Goal: Answer question/provide support: Share knowledge or assist other users

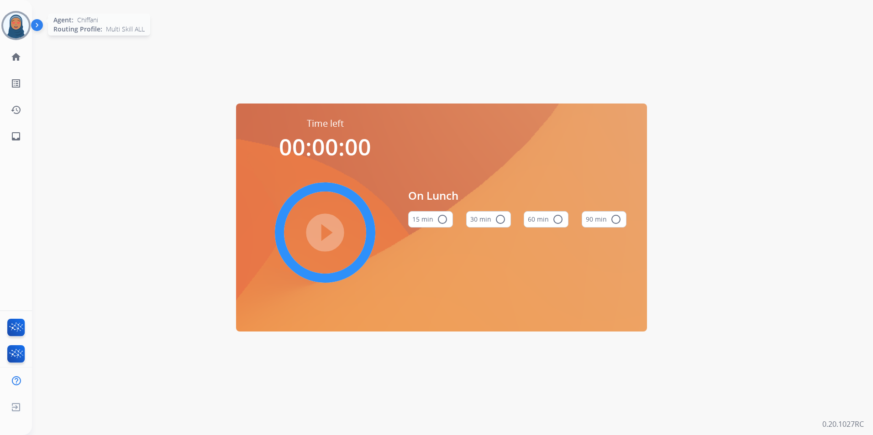
click at [11, 27] on img at bounding box center [16, 26] width 26 height 26
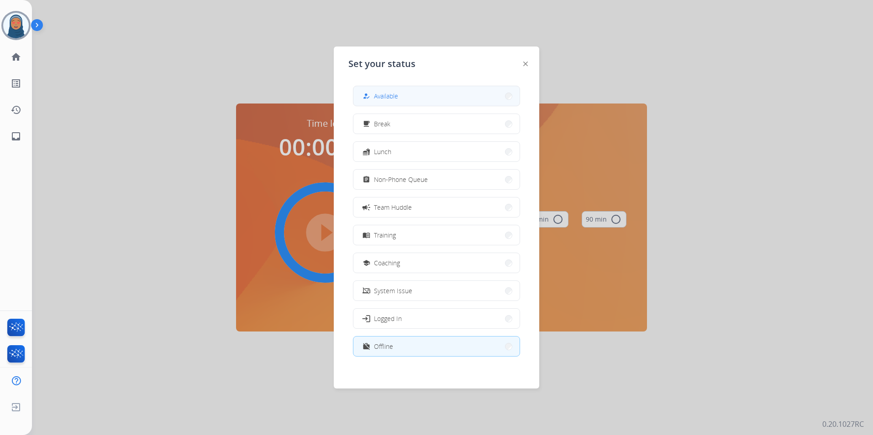
click at [464, 101] on button "how_to_reg Available" at bounding box center [436, 96] width 166 height 20
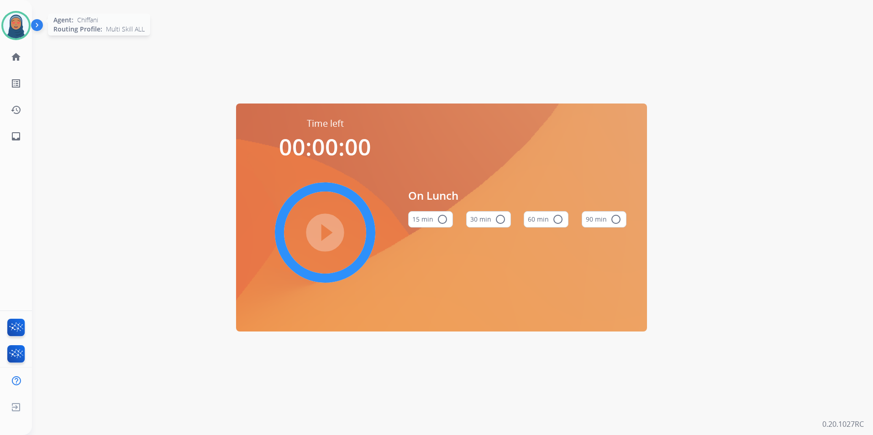
click at [12, 26] on img at bounding box center [16, 26] width 26 height 26
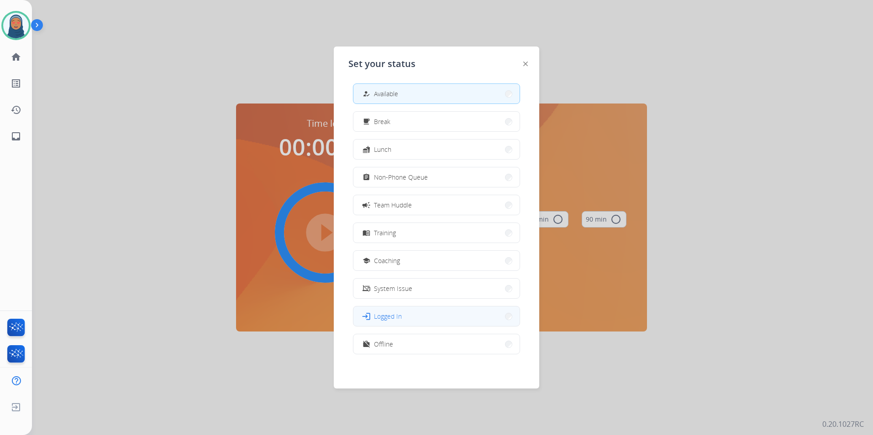
scroll to position [3, 0]
click at [454, 340] on button "work_off Offline" at bounding box center [436, 344] width 166 height 20
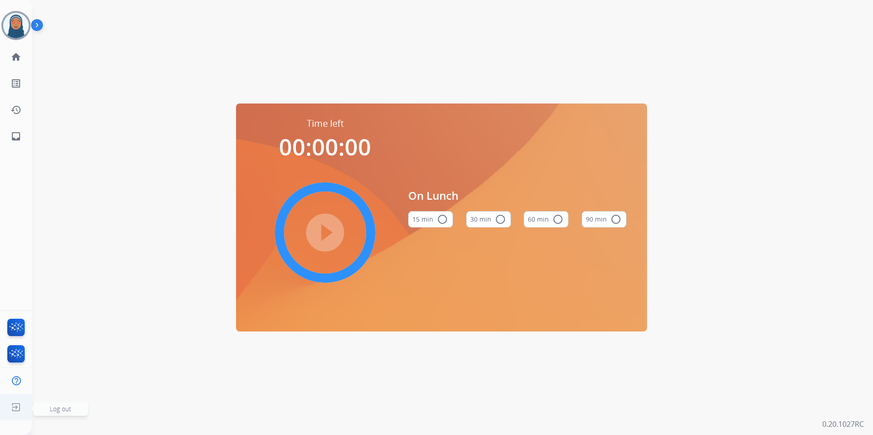
click at [20, 409] on img at bounding box center [16, 407] width 16 height 17
click at [56, 408] on span "Log out" at bounding box center [60, 409] width 21 height 9
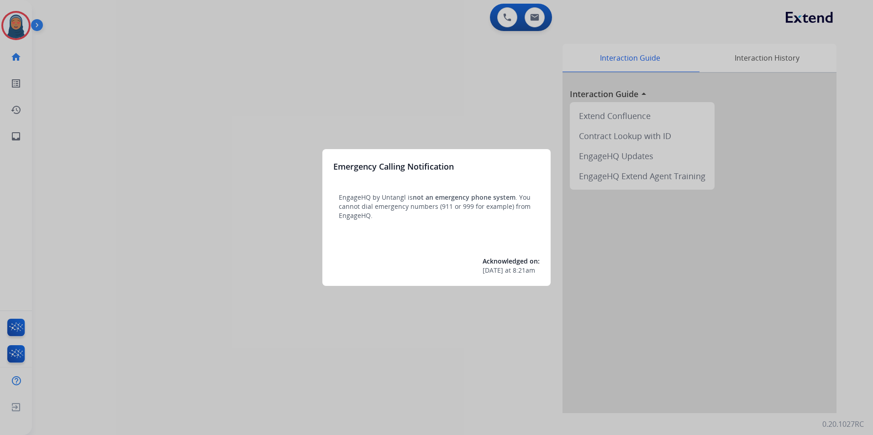
click at [136, 92] on div at bounding box center [436, 217] width 873 height 435
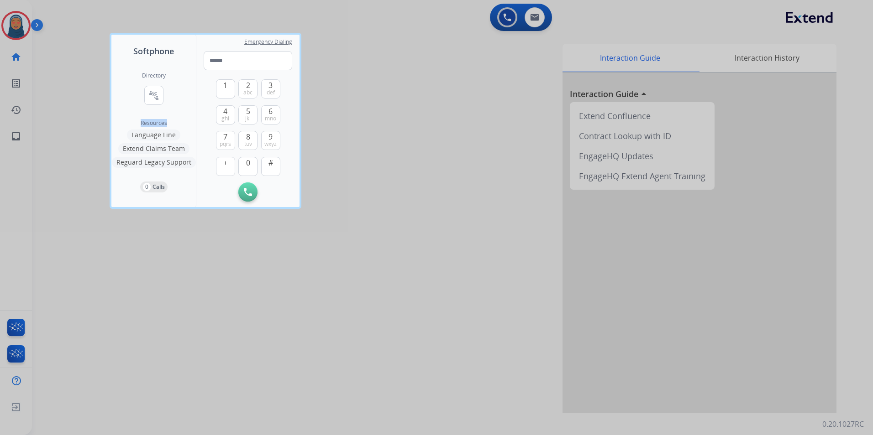
click at [136, 92] on div "Directory connect_without_contact Resource Directory Resources Language Line Ex…" at bounding box center [153, 133] width 84 height 150
drag, startPoint x: 136, startPoint y: 92, endPoint x: 84, endPoint y: 80, distance: 53.0
click at [84, 80] on div at bounding box center [436, 217] width 873 height 435
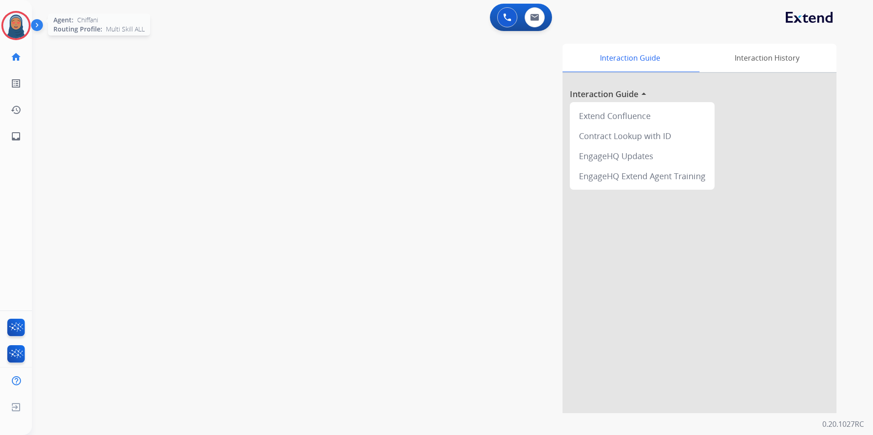
click at [20, 22] on img at bounding box center [16, 26] width 26 height 26
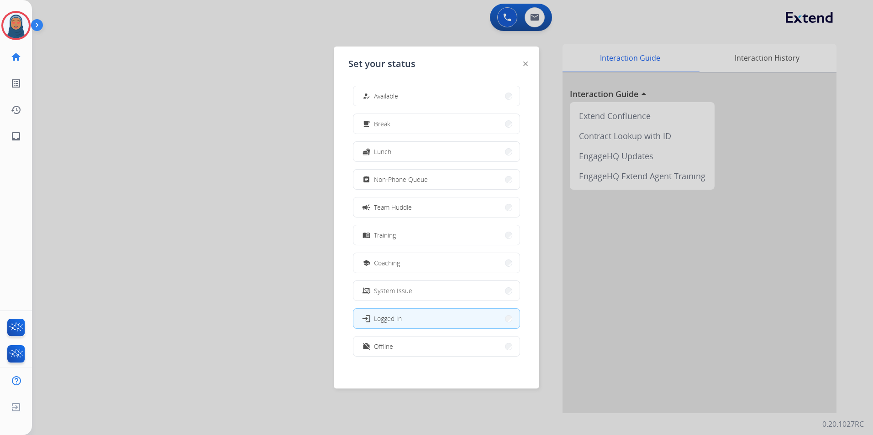
click at [407, 95] on button "how_to_reg Available" at bounding box center [436, 96] width 166 height 20
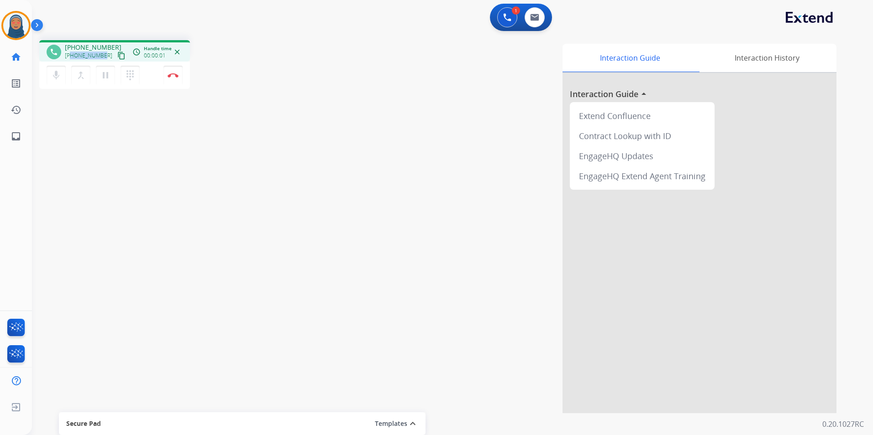
drag, startPoint x: 102, startPoint y: 57, endPoint x: 72, endPoint y: 59, distance: 30.7
click at [72, 59] on div "+12084400384 content_copy" at bounding box center [96, 55] width 62 height 11
copy span "2084400384"
click at [178, 81] on button "Disconnect" at bounding box center [172, 75] width 19 height 19
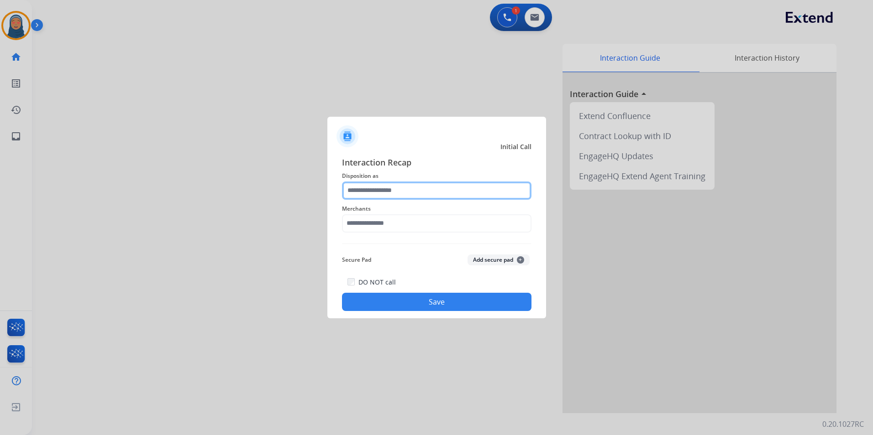
click at [443, 189] on input "text" at bounding box center [436, 191] width 189 height 18
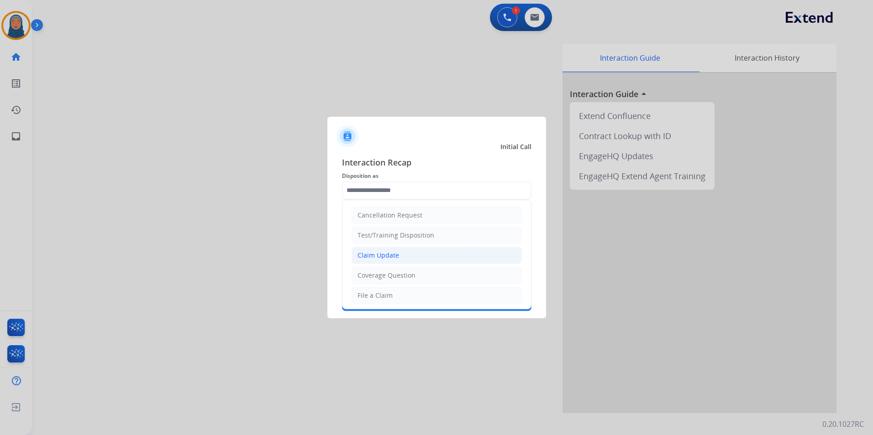
click at [388, 254] on div "Claim Update" at bounding box center [378, 255] width 42 height 9
type input "**********"
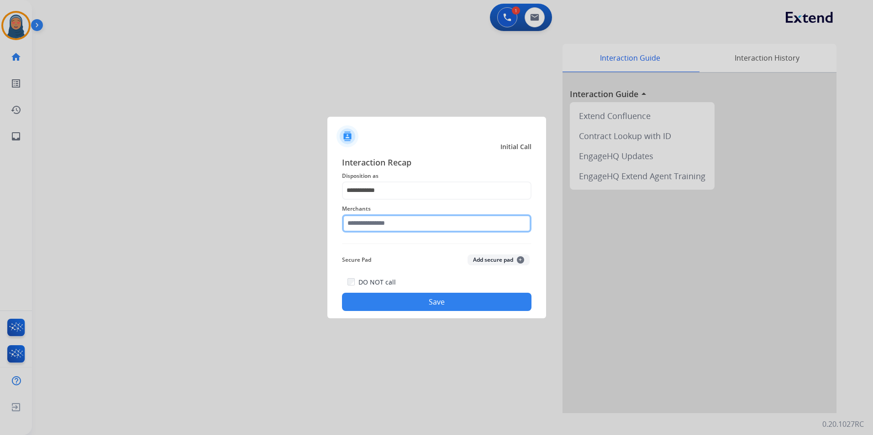
click at [389, 221] on input "text" at bounding box center [436, 224] width 189 height 18
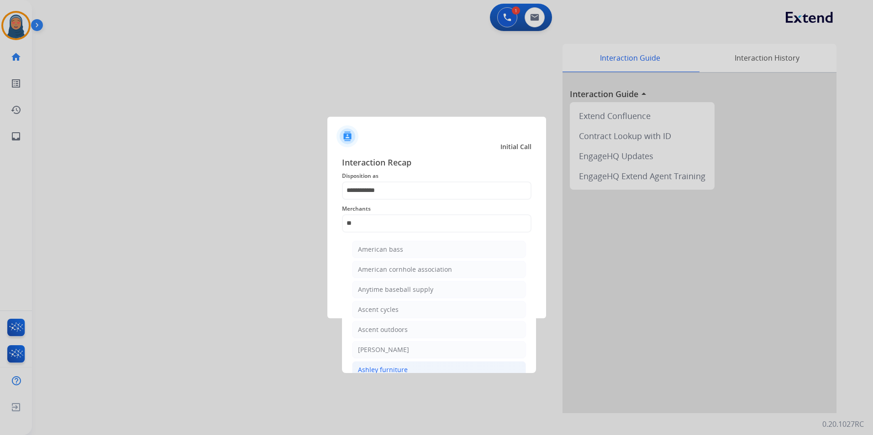
click at [389, 366] on div "Ashley furniture" at bounding box center [383, 370] width 50 height 9
type input "**********"
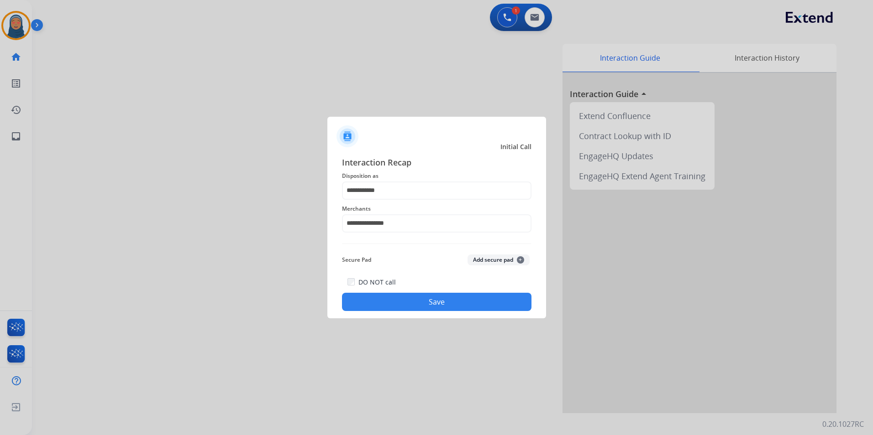
click at [409, 305] on button "Save" at bounding box center [436, 302] width 189 height 18
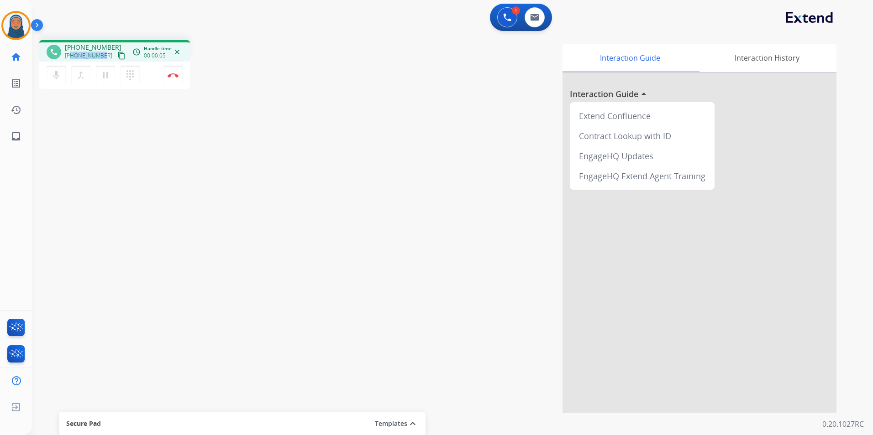
drag, startPoint x: 103, startPoint y: 57, endPoint x: 72, endPoint y: 58, distance: 30.6
click at [72, 58] on div "+14433066148 content_copy" at bounding box center [96, 55] width 62 height 11
copy span "4433066148"
click at [172, 77] on img at bounding box center [173, 75] width 11 height 5
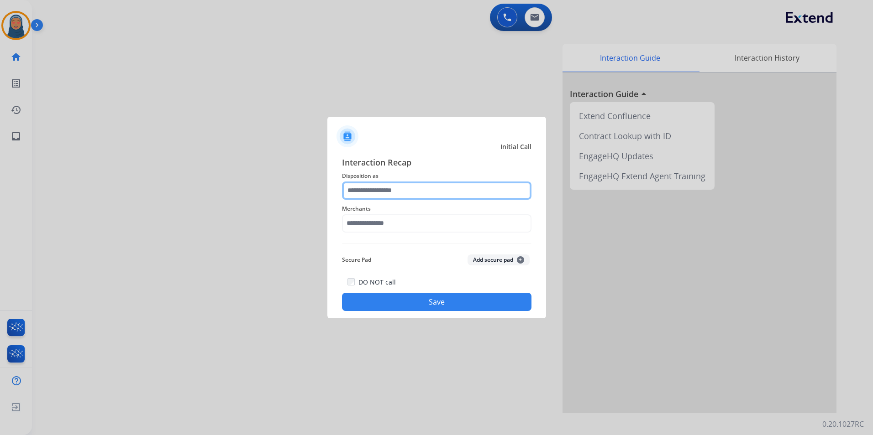
click at [395, 188] on input "text" at bounding box center [436, 191] width 189 height 18
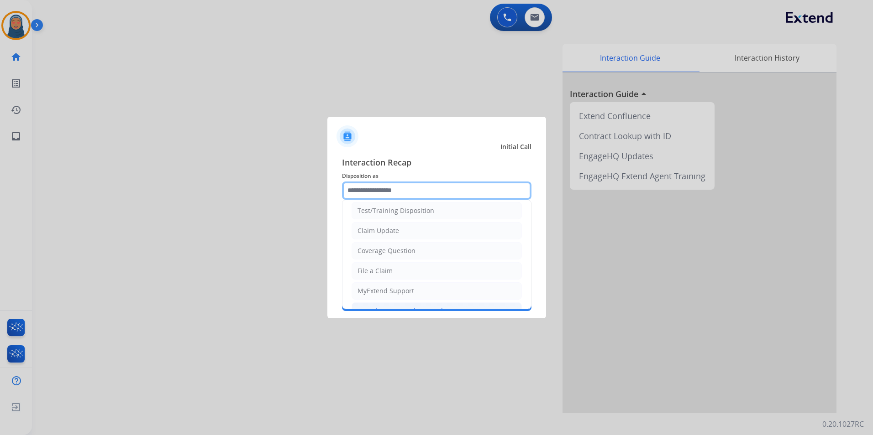
scroll to position [46, 0]
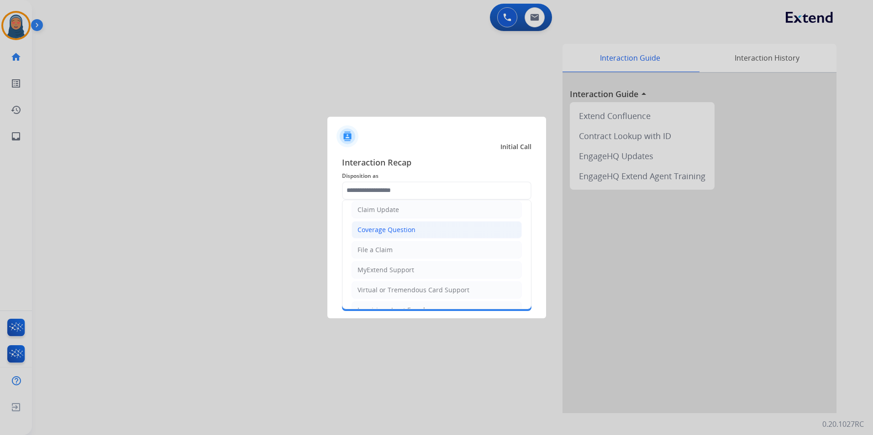
click at [400, 231] on div "Coverage Question" at bounding box center [386, 230] width 58 height 9
type input "**********"
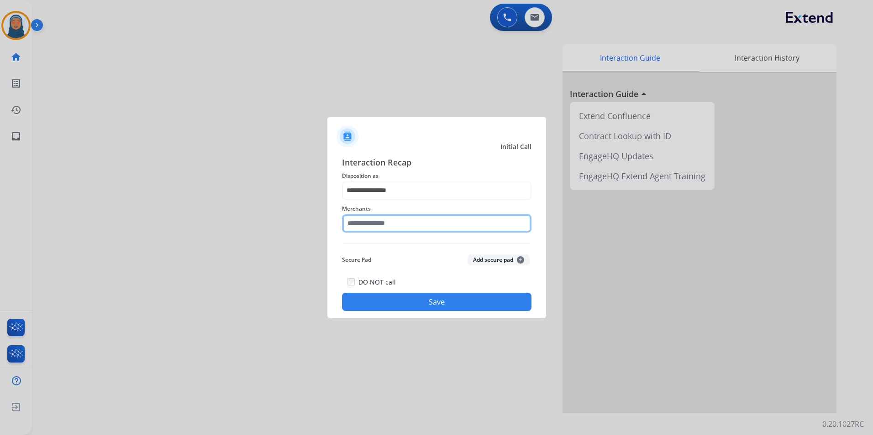
click at [387, 215] on input "text" at bounding box center [436, 224] width 189 height 18
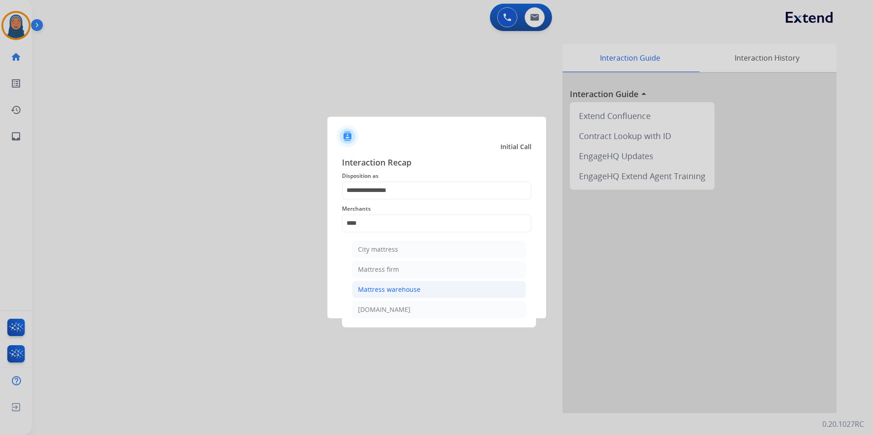
drag, startPoint x: 388, startPoint y: 289, endPoint x: 413, endPoint y: 296, distance: 26.0
click at [388, 289] on div "Mattress warehouse" at bounding box center [389, 289] width 63 height 9
type input "**********"
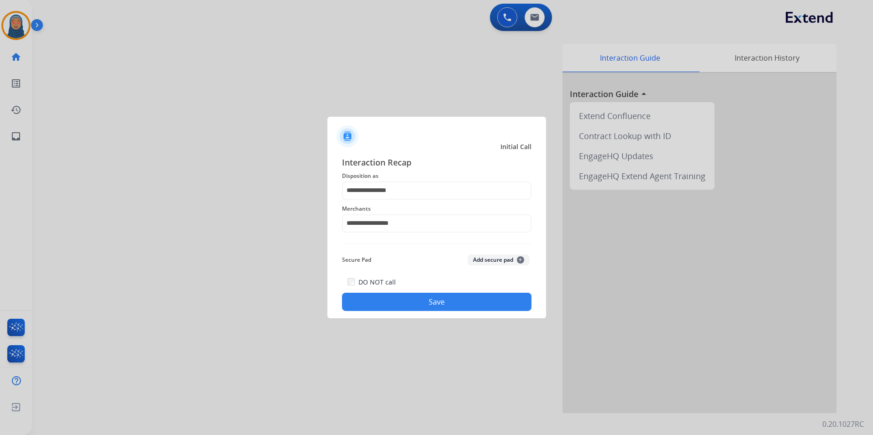
click at [426, 300] on button "Save" at bounding box center [436, 302] width 189 height 18
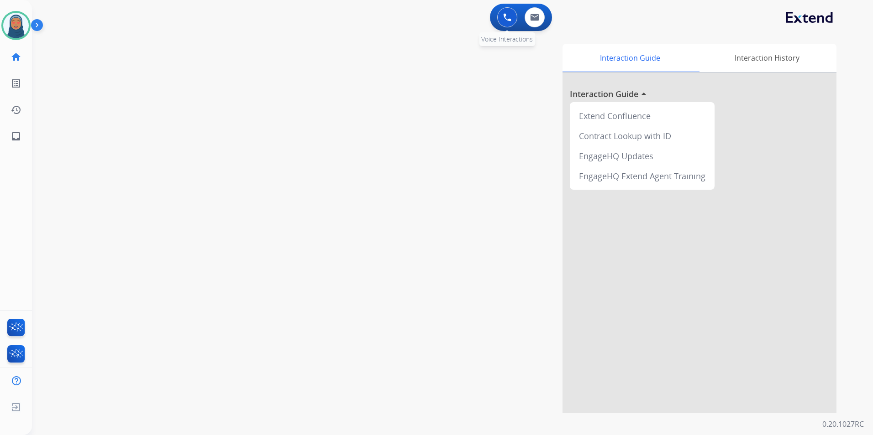
click at [503, 21] on img at bounding box center [507, 17] width 8 height 8
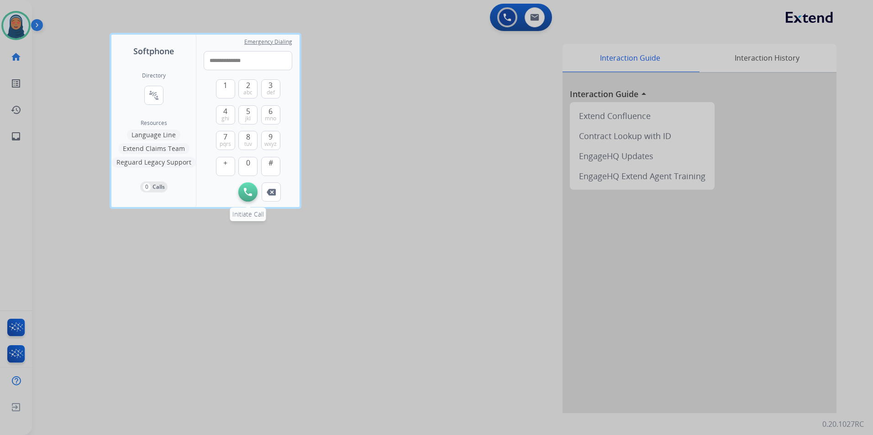
type input "**********"
click at [247, 190] on img at bounding box center [248, 192] width 8 height 8
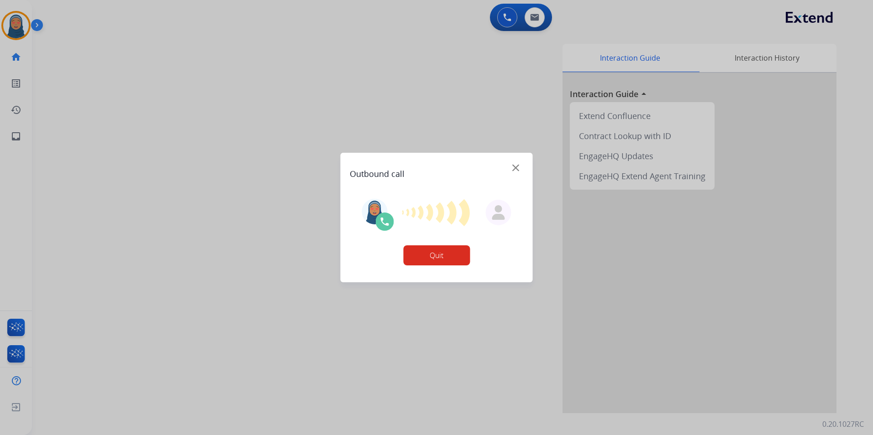
click at [441, 261] on button "Quit" at bounding box center [436, 256] width 67 height 20
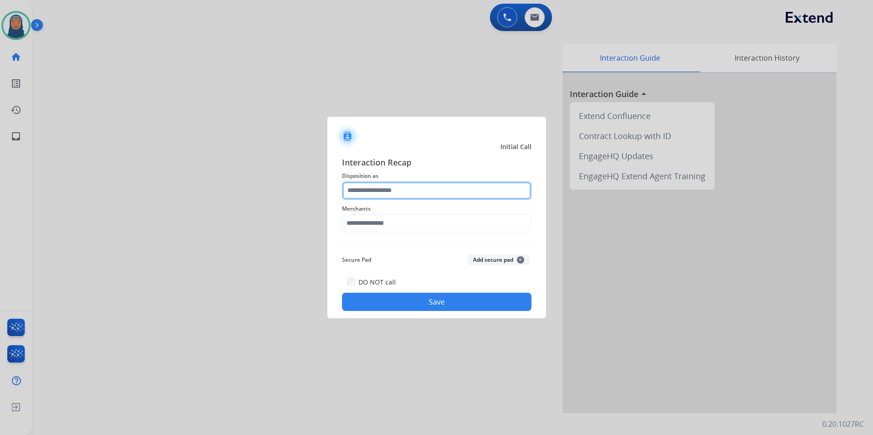
click at [406, 192] on input "text" at bounding box center [436, 191] width 189 height 18
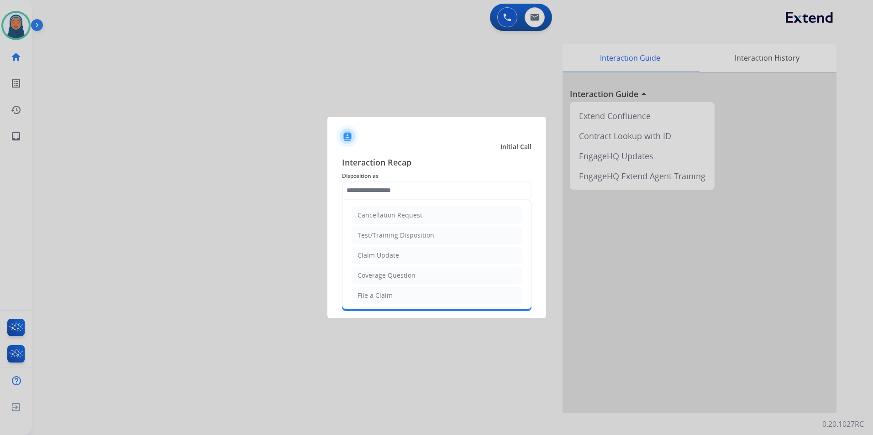
drag, startPoint x: 395, startPoint y: 256, endPoint x: 397, endPoint y: 250, distance: 6.8
click at [396, 253] on div "Claim Update" at bounding box center [378, 255] width 42 height 9
type input "**********"
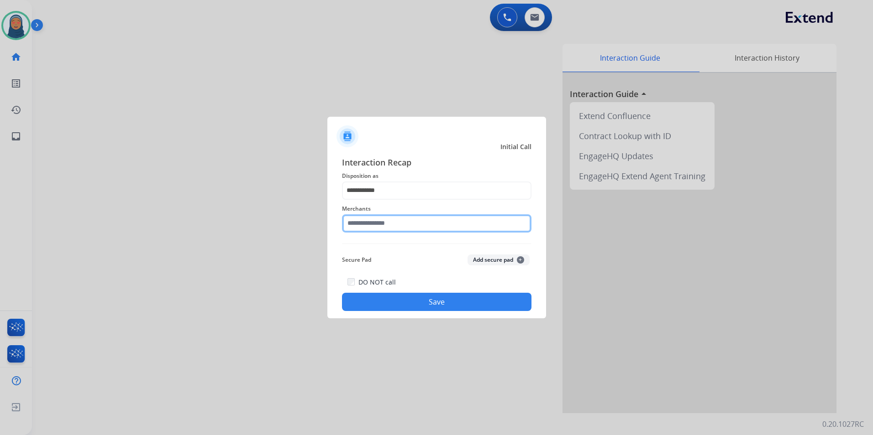
click at [407, 216] on input "text" at bounding box center [436, 224] width 189 height 18
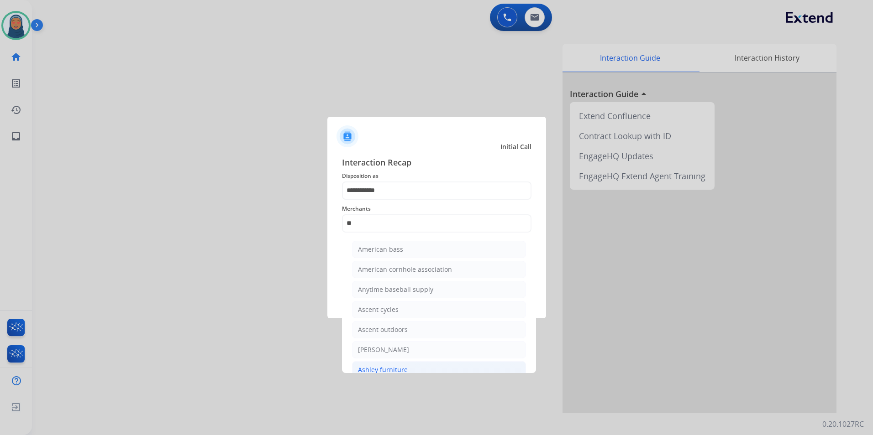
click at [404, 371] on div "Ashley furniture" at bounding box center [383, 370] width 50 height 9
type input "**********"
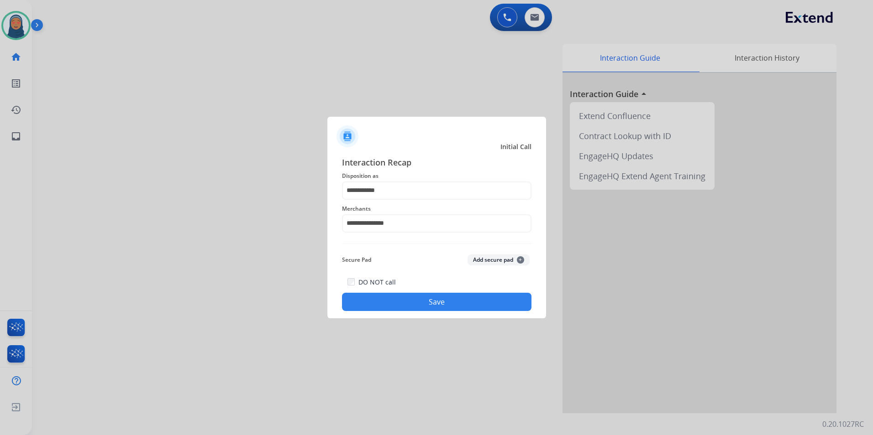
click at [434, 306] on button "Save" at bounding box center [436, 302] width 189 height 18
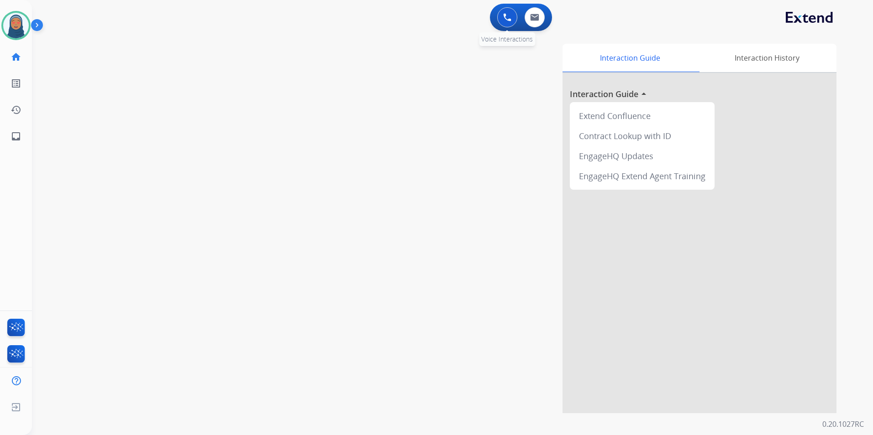
click at [502, 18] on button at bounding box center [507, 17] width 20 height 20
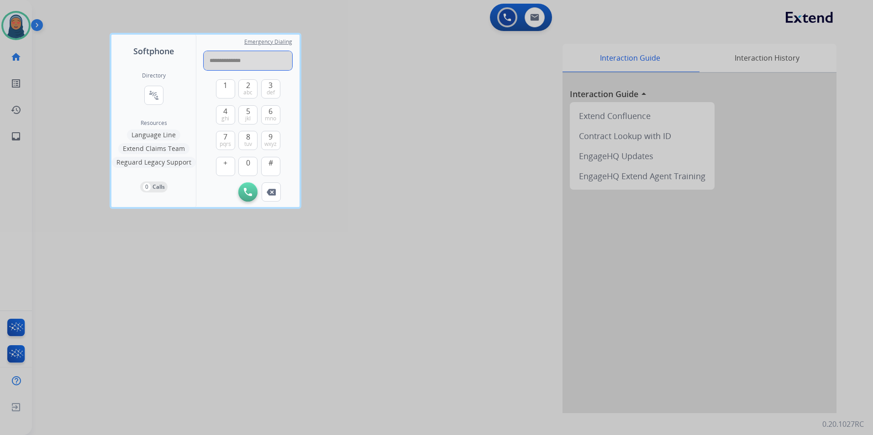
drag, startPoint x: 252, startPoint y: 58, endPoint x: 104, endPoint y: 52, distance: 147.6
click at [103, 52] on div "**********" at bounding box center [436, 217] width 873 height 435
paste input "tel"
type input "**********"
click at [247, 196] on button "Initiate Call" at bounding box center [247, 192] width 19 height 19
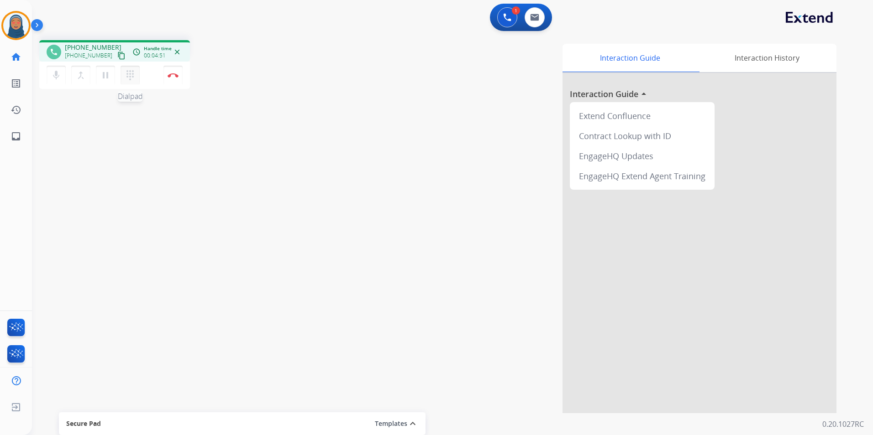
click at [134, 79] on mat-icon "dialpad" at bounding box center [130, 75] width 11 height 11
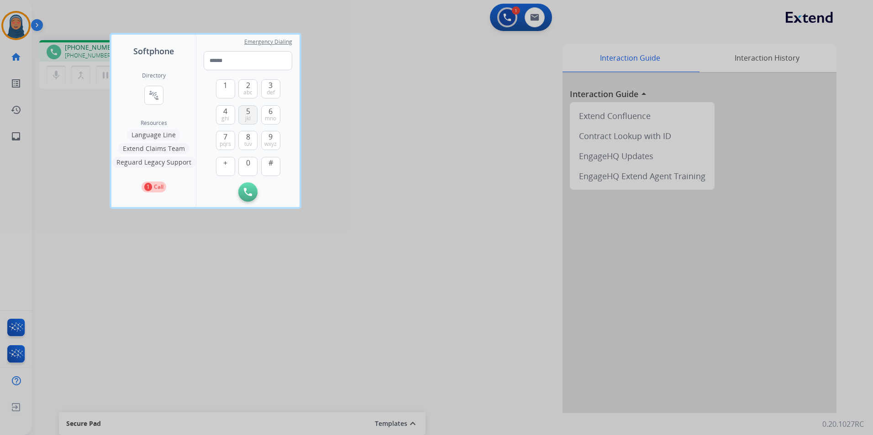
click at [246, 116] on span "jkl" at bounding box center [247, 118] width 5 height 7
click at [242, 115] on button "5 jkl" at bounding box center [247, 114] width 19 height 19
type input "**"
click at [362, 97] on div at bounding box center [436, 217] width 873 height 435
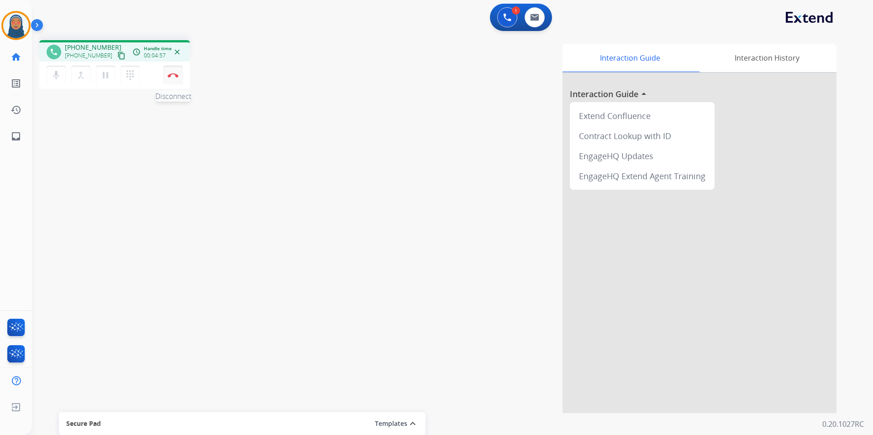
click at [173, 74] on img at bounding box center [173, 75] width 11 height 5
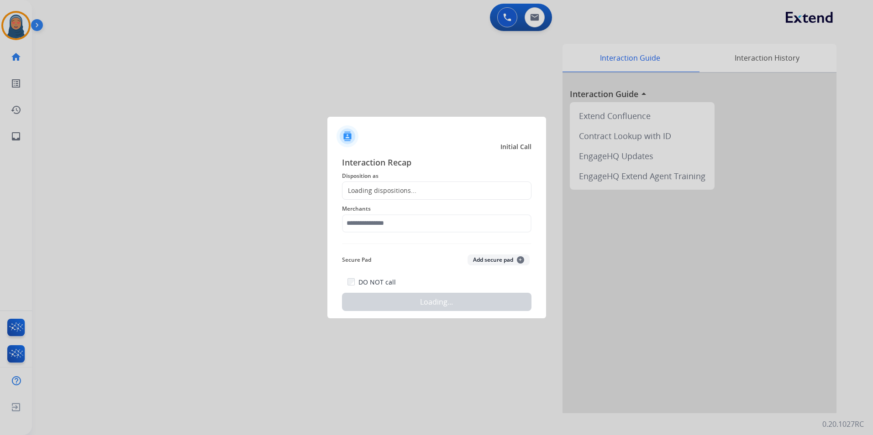
click at [373, 194] on div "Loading dispositions..." at bounding box center [379, 190] width 74 height 9
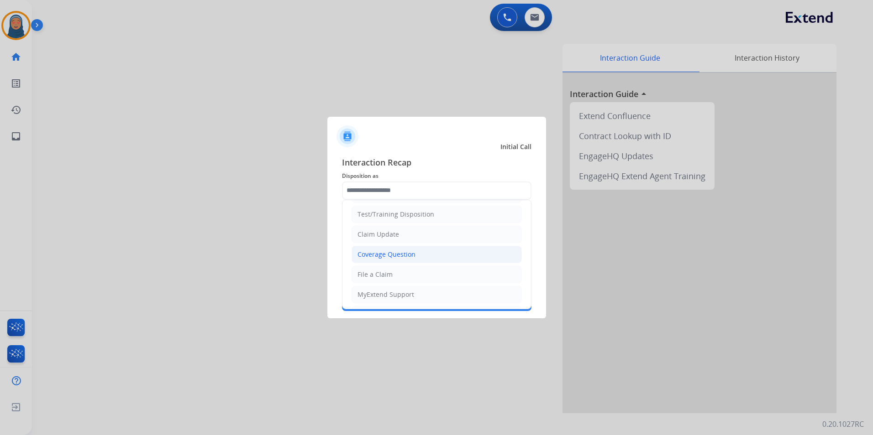
scroll to position [0, 0]
click at [389, 250] on li "Claim Update" at bounding box center [436, 255] width 170 height 17
type input "**********"
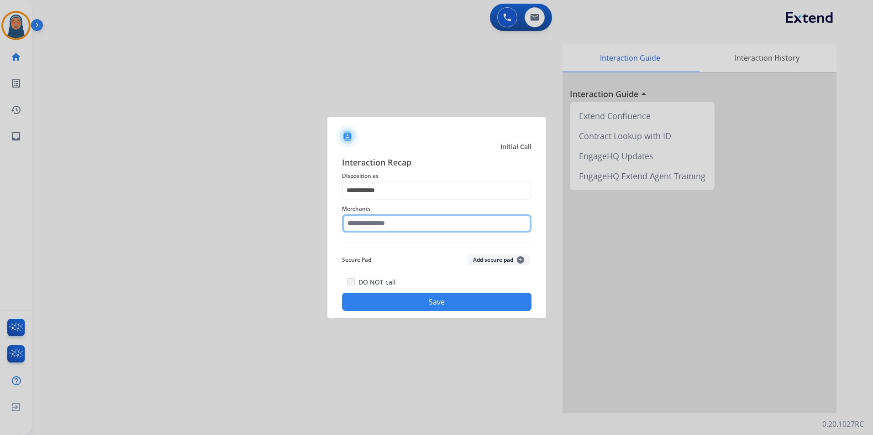
click at [389, 226] on input "text" at bounding box center [436, 224] width 189 height 18
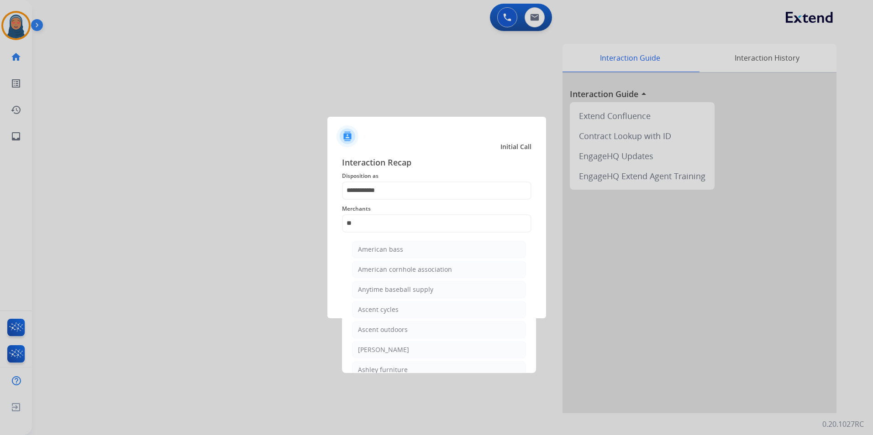
click at [389, 366] on li "Ashley furniture" at bounding box center [439, 370] width 174 height 17
type input "**********"
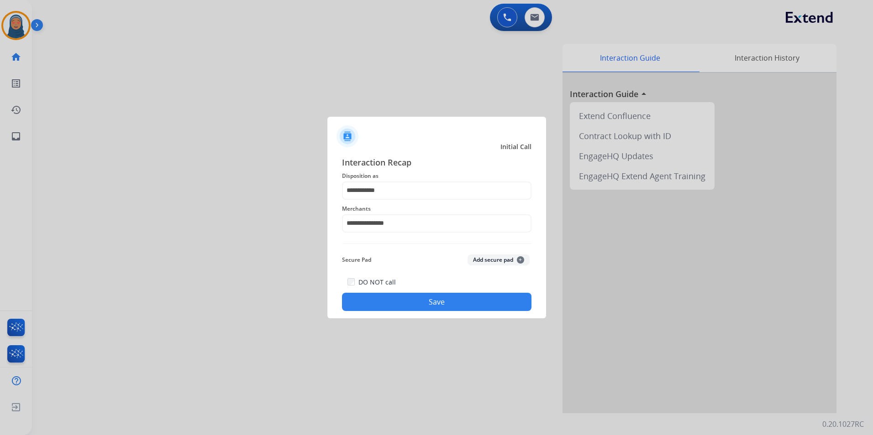
click at [409, 306] on button "Save" at bounding box center [436, 302] width 189 height 18
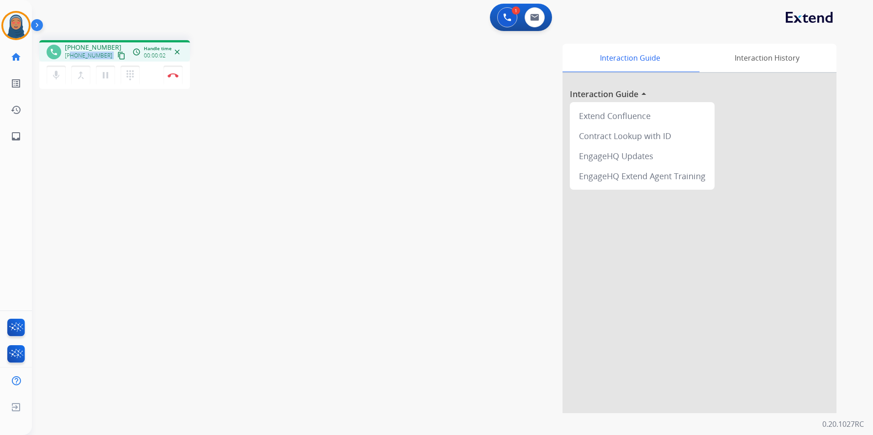
drag, startPoint x: 104, startPoint y: 57, endPoint x: 72, endPoint y: 58, distance: 32.4
click at [72, 58] on div "+17275972492 content_copy" at bounding box center [96, 55] width 62 height 11
copy div "7275972492 content_copy access_time Call metrics Queue 00:10 Hold 00:00 Talk 00…"
click at [173, 76] on img at bounding box center [173, 75] width 11 height 5
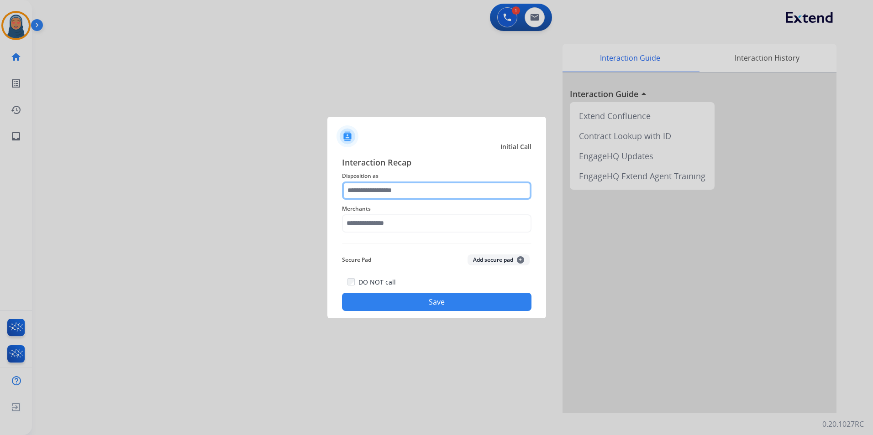
click at [411, 188] on input "text" at bounding box center [436, 191] width 189 height 18
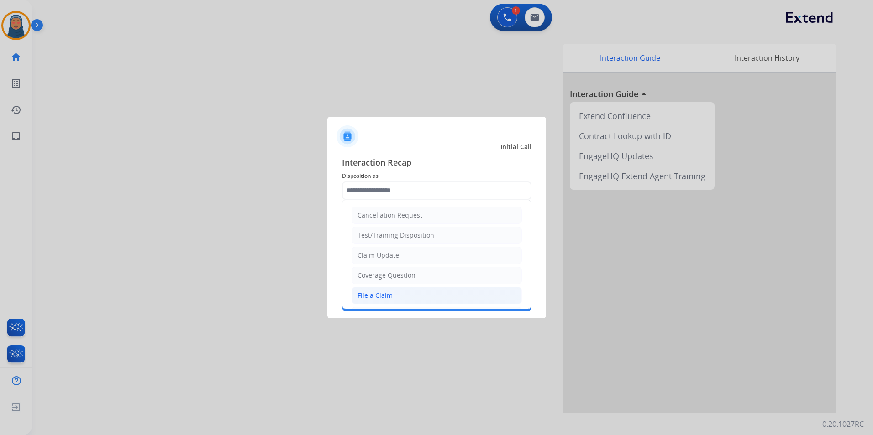
click at [385, 296] on div "File a Claim" at bounding box center [374, 295] width 35 height 9
type input "**********"
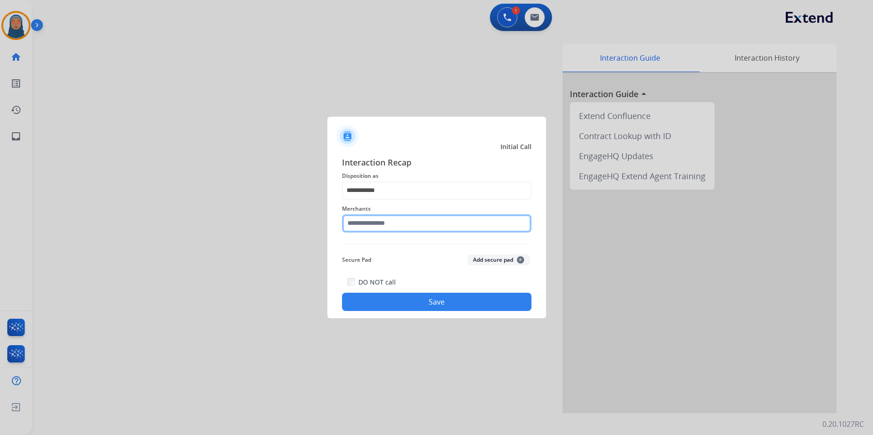
click at [406, 223] on input "text" at bounding box center [436, 224] width 189 height 18
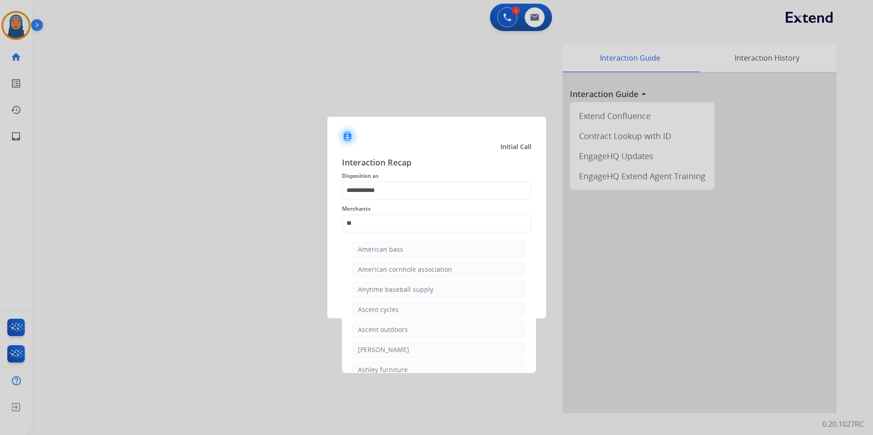
click at [392, 366] on div "Ashley furniture" at bounding box center [383, 370] width 50 height 9
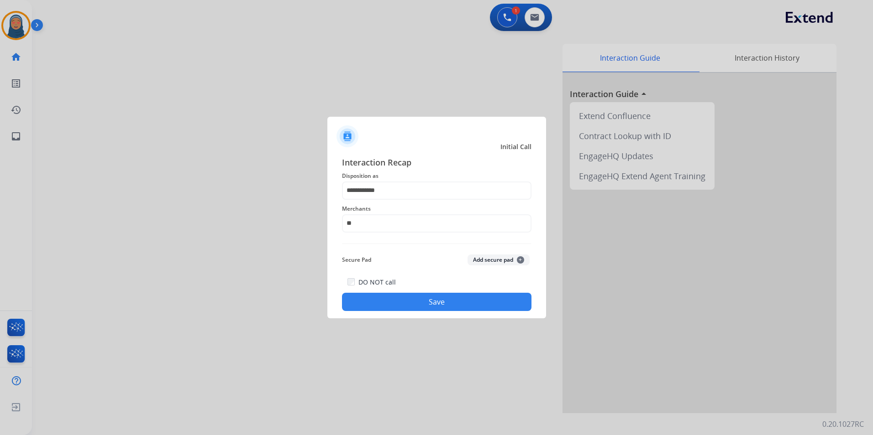
type input "**********"
click at [426, 297] on button "Save" at bounding box center [436, 302] width 189 height 18
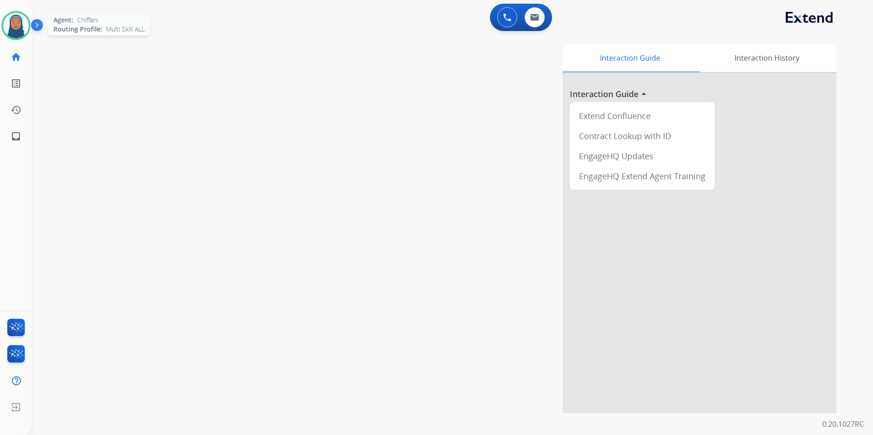
click at [20, 25] on img at bounding box center [16, 26] width 26 height 26
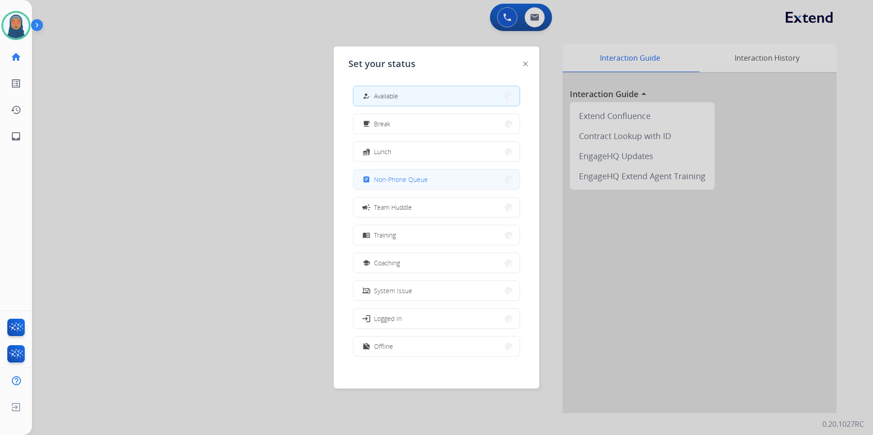
click at [383, 180] on span "Non-Phone Queue" at bounding box center [401, 180] width 54 height 10
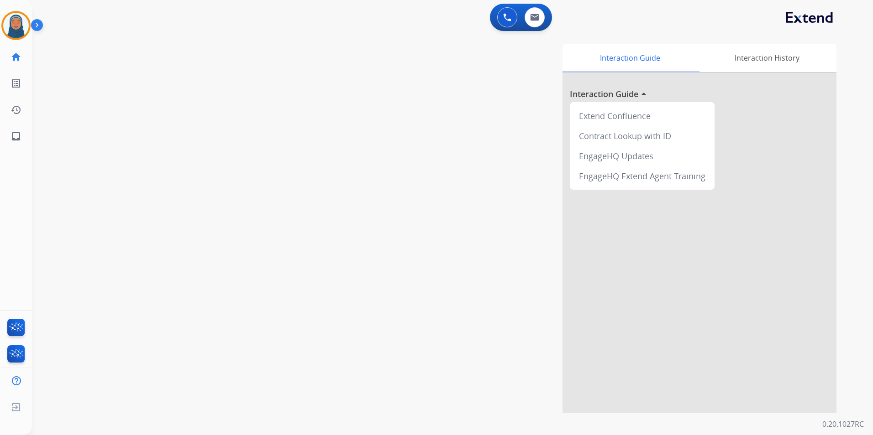
drag, startPoint x: 508, startPoint y: 25, endPoint x: 512, endPoint y: 29, distance: 5.2
click at [508, 25] on button at bounding box center [507, 17] width 20 height 20
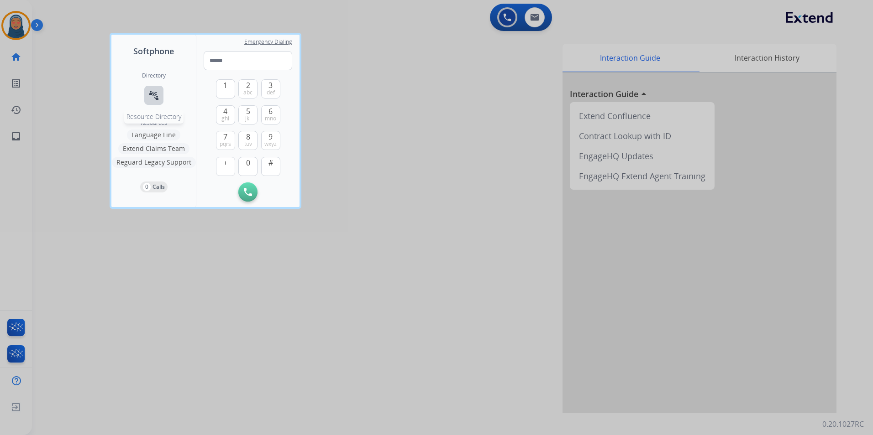
click at [160, 96] on button "connect_without_contact Resource Directory" at bounding box center [153, 95] width 19 height 19
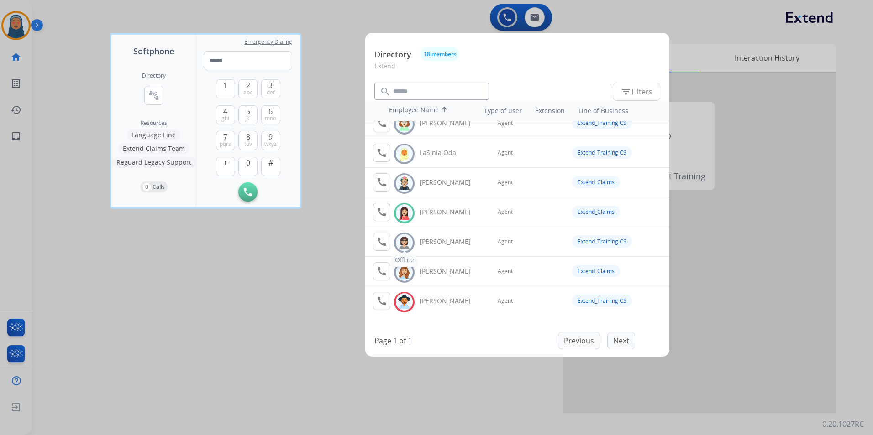
scroll to position [228, 0]
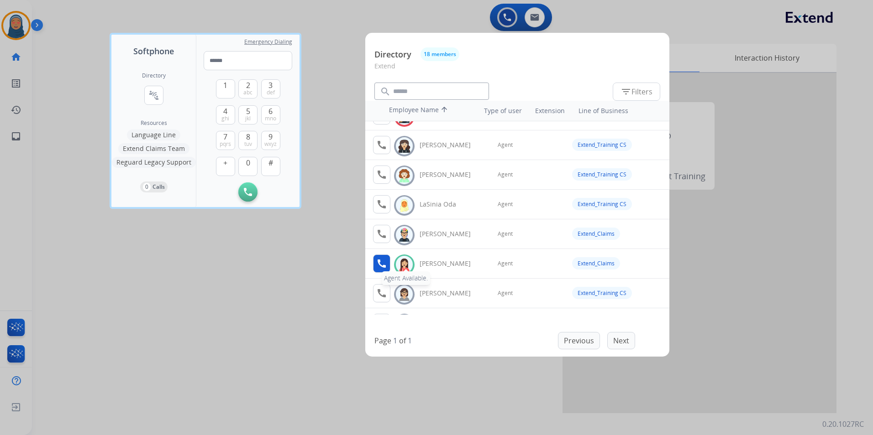
click at [384, 265] on mat-icon "call" at bounding box center [381, 263] width 11 height 11
click at [381, 264] on mat-icon "call" at bounding box center [381, 263] width 11 height 11
click at [200, 257] on div at bounding box center [436, 217] width 873 height 435
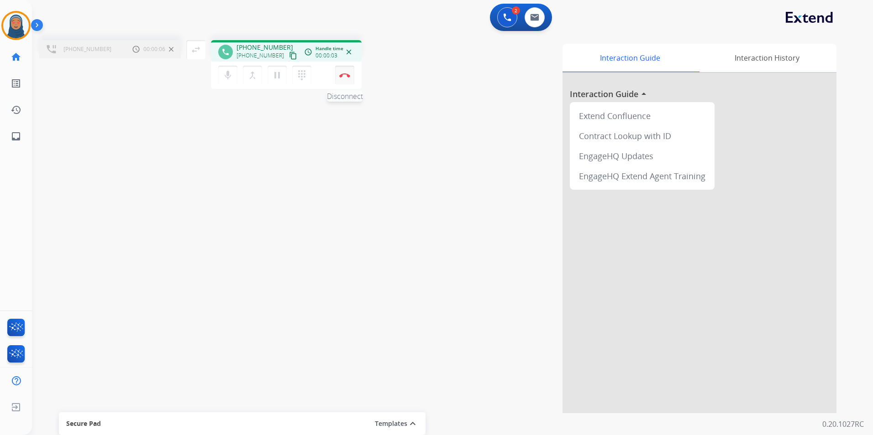
click at [344, 74] on img at bounding box center [344, 75] width 11 height 5
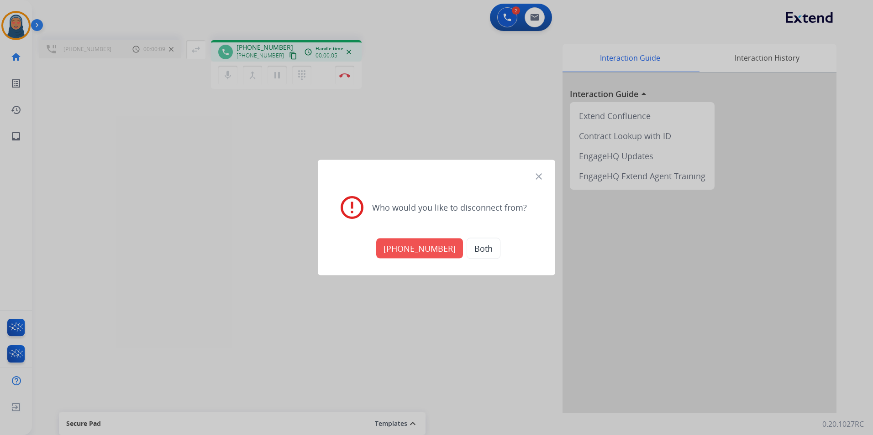
click at [467, 247] on button "Both" at bounding box center [484, 248] width 34 height 21
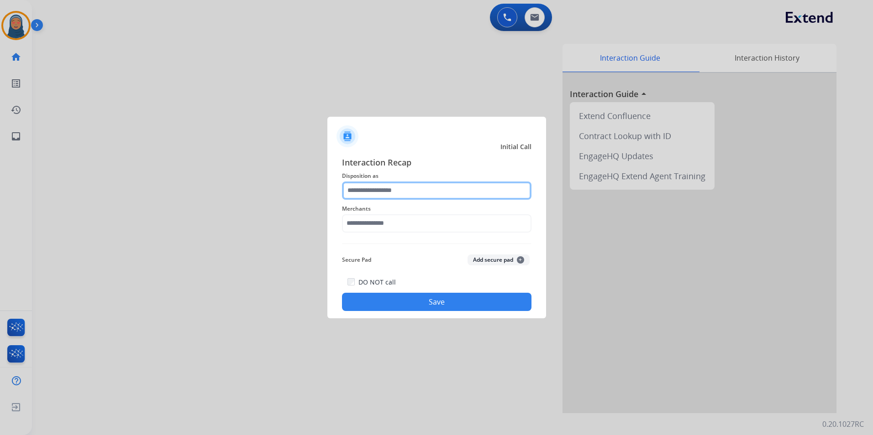
click at [400, 187] on input "text" at bounding box center [436, 191] width 189 height 18
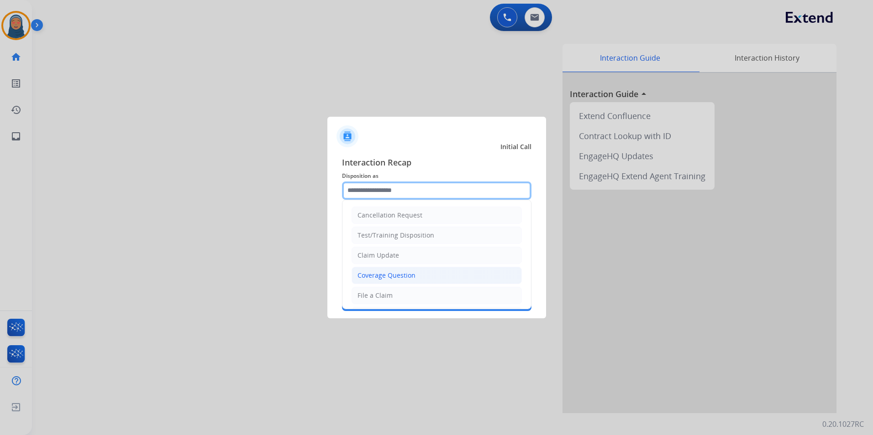
scroll to position [46, 0]
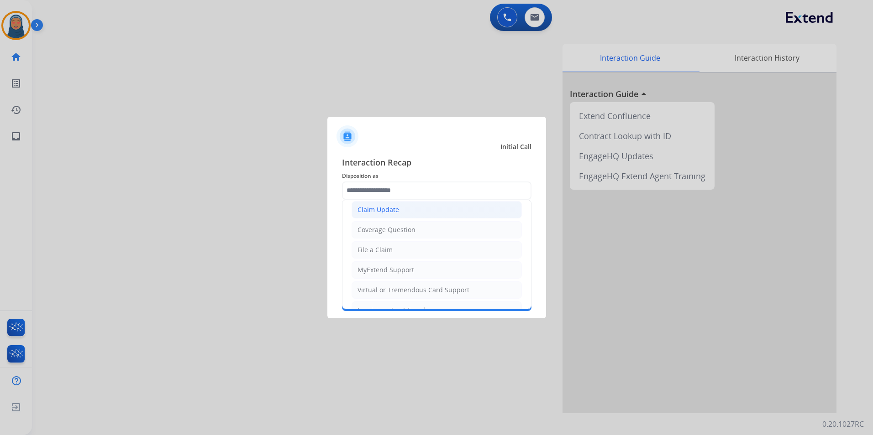
click at [390, 214] on div "Claim Update" at bounding box center [378, 209] width 42 height 9
type input "**********"
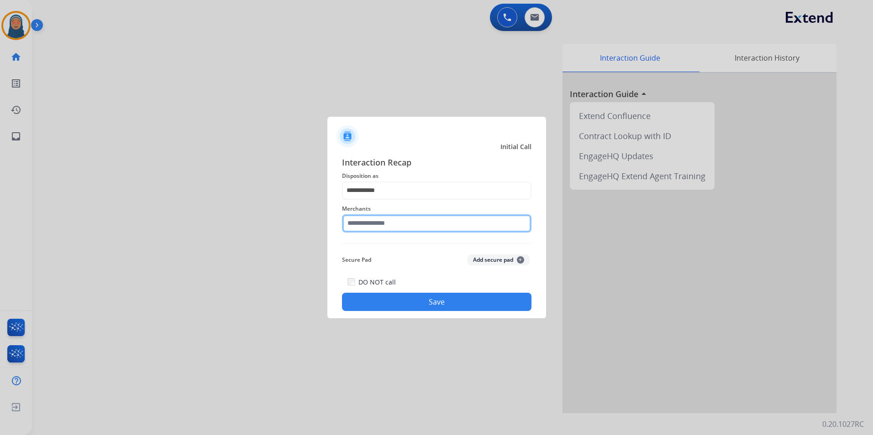
click at [385, 223] on input "text" at bounding box center [436, 224] width 189 height 18
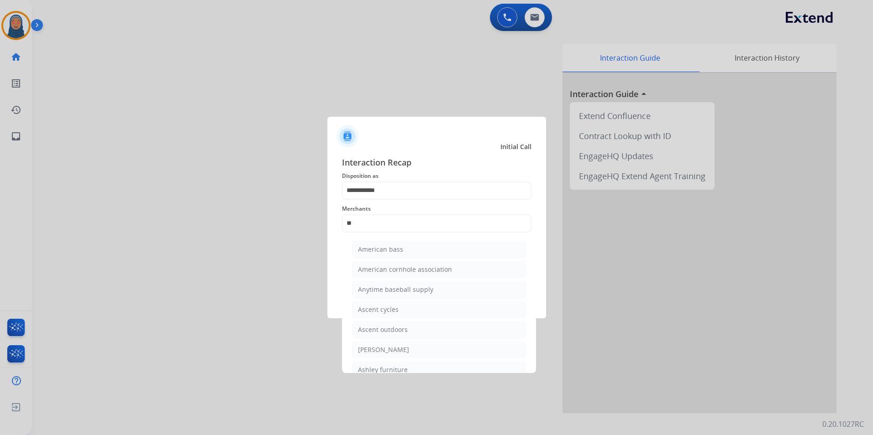
drag, startPoint x: 401, startPoint y: 367, endPoint x: 416, endPoint y: 321, distance: 48.9
click at [401, 367] on div "Ashley furniture" at bounding box center [383, 370] width 50 height 9
type input "**********"
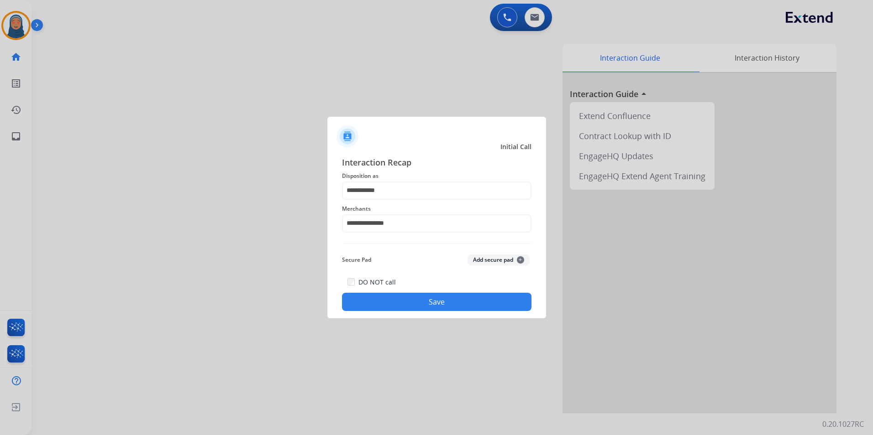
click at [427, 300] on button "Save" at bounding box center [436, 302] width 189 height 18
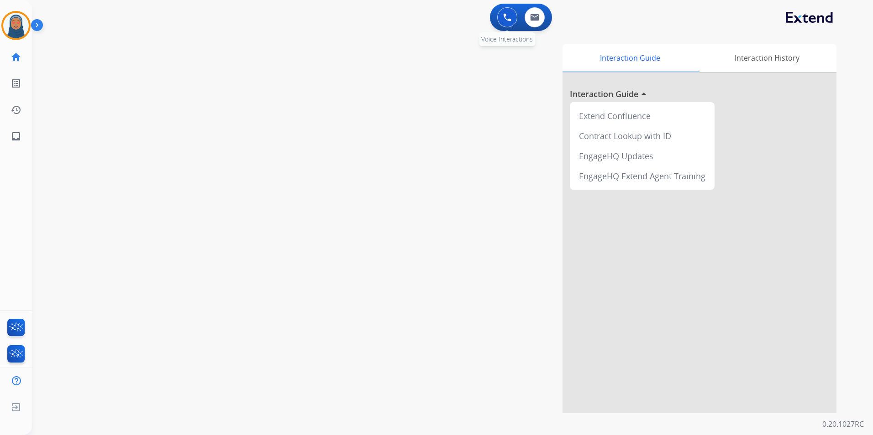
click at [505, 22] on button at bounding box center [507, 17] width 20 height 20
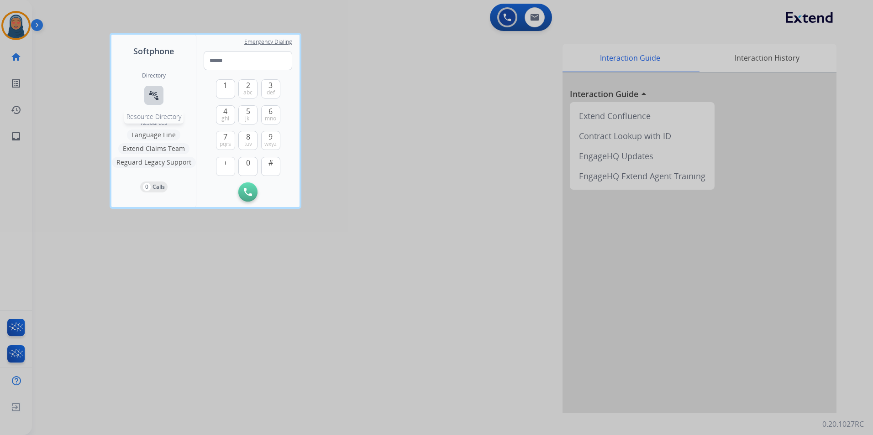
click at [155, 96] on mat-icon "connect_without_contact" at bounding box center [153, 95] width 11 height 11
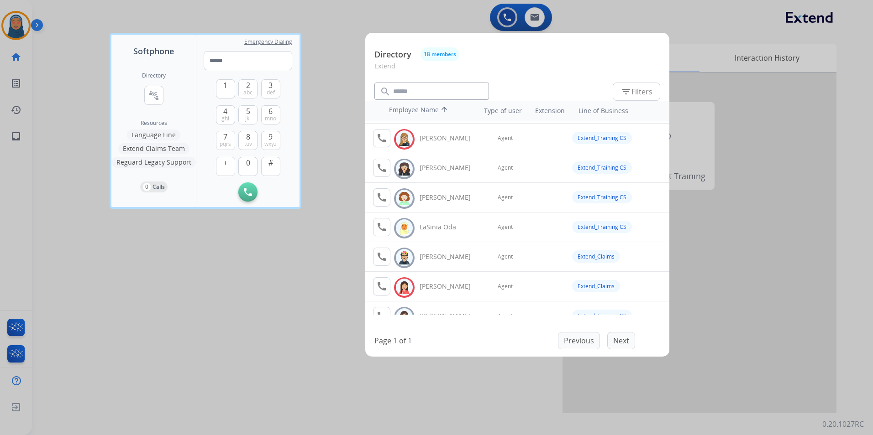
scroll to position [228, 0]
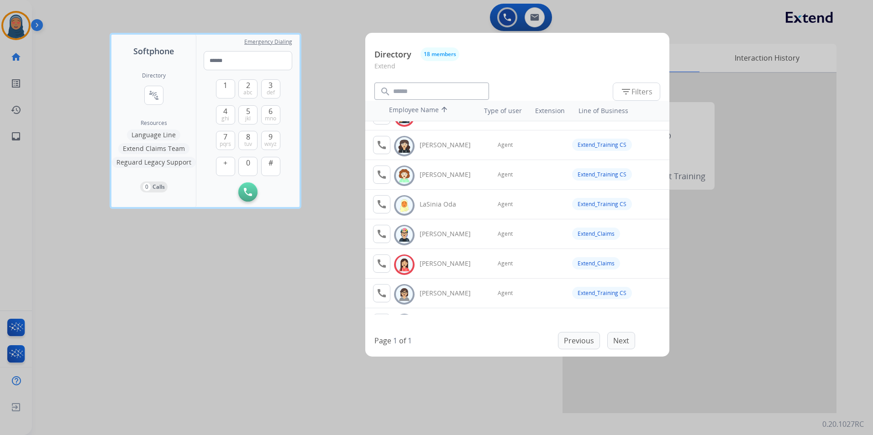
click at [261, 262] on div at bounding box center [436, 217] width 873 height 435
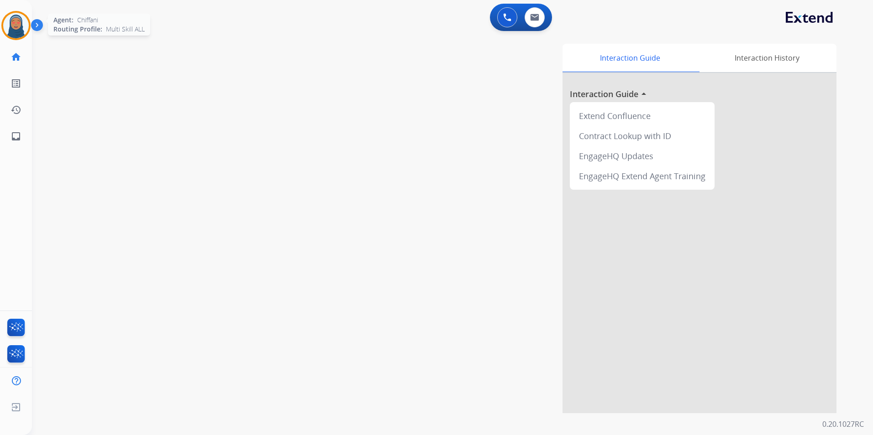
click at [15, 30] on img at bounding box center [16, 26] width 26 height 26
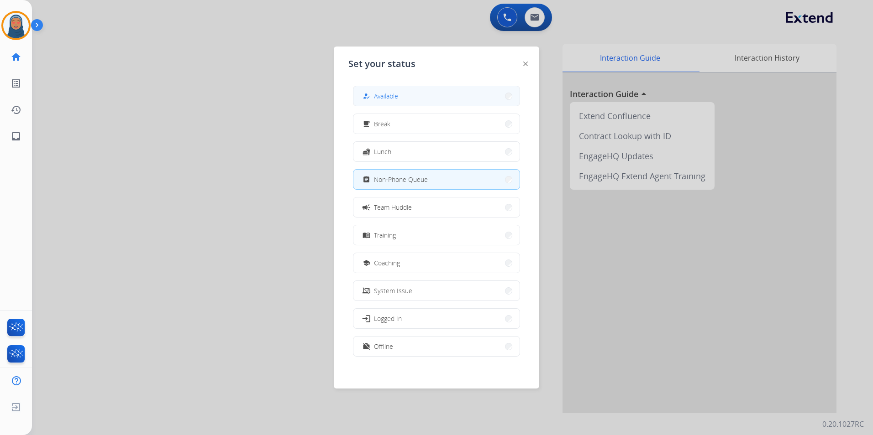
click at [441, 92] on button "how_to_reg Available" at bounding box center [436, 96] width 166 height 20
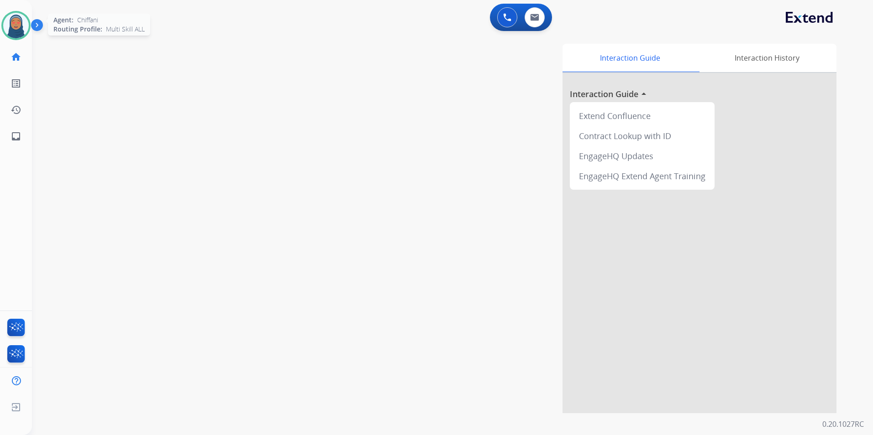
click at [15, 29] on img at bounding box center [16, 26] width 26 height 26
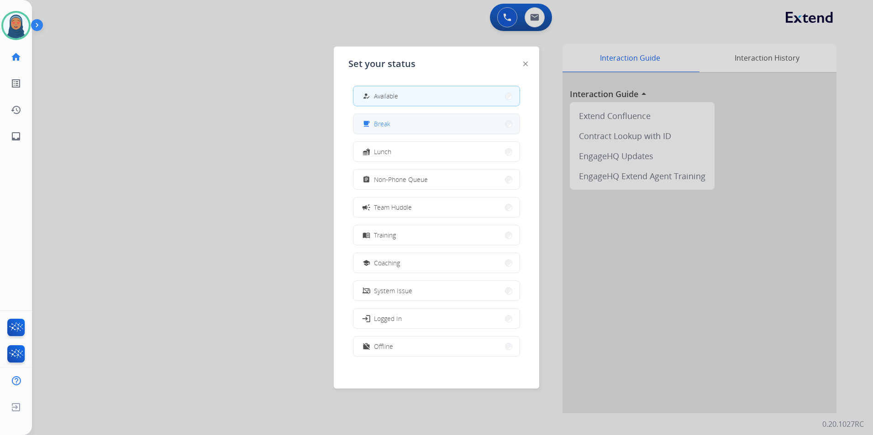
click at [451, 129] on button "free_breakfast Break" at bounding box center [436, 124] width 166 height 20
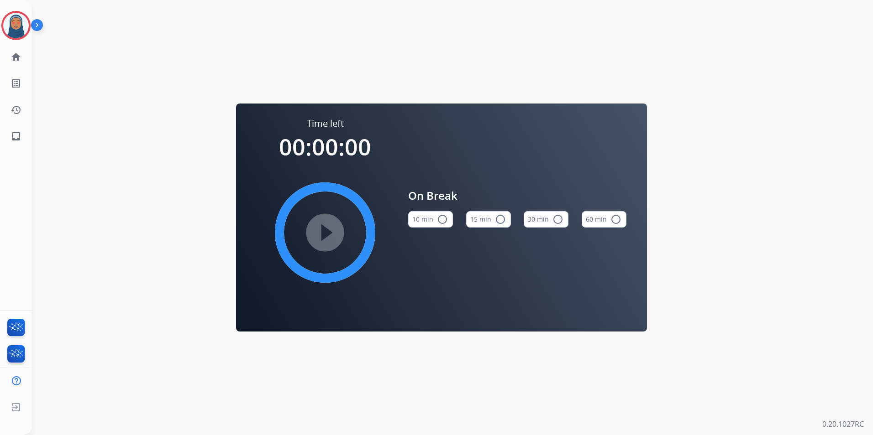
click at [0, 25] on html "Chiffani Break Edit Avatar Agent: Chiffani Routing Profile: Multi Skill ALL hom…" at bounding box center [436, 217] width 873 height 435
click at [10, 24] on img at bounding box center [16, 26] width 26 height 26
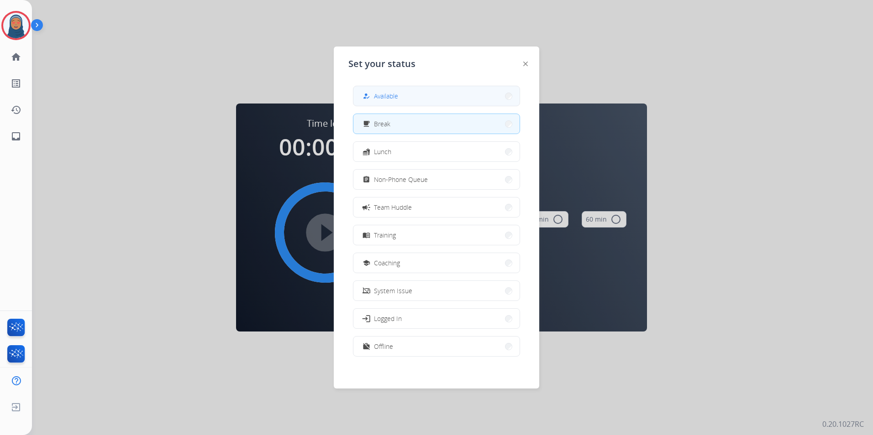
click at [415, 95] on button "how_to_reg Available" at bounding box center [436, 96] width 166 height 20
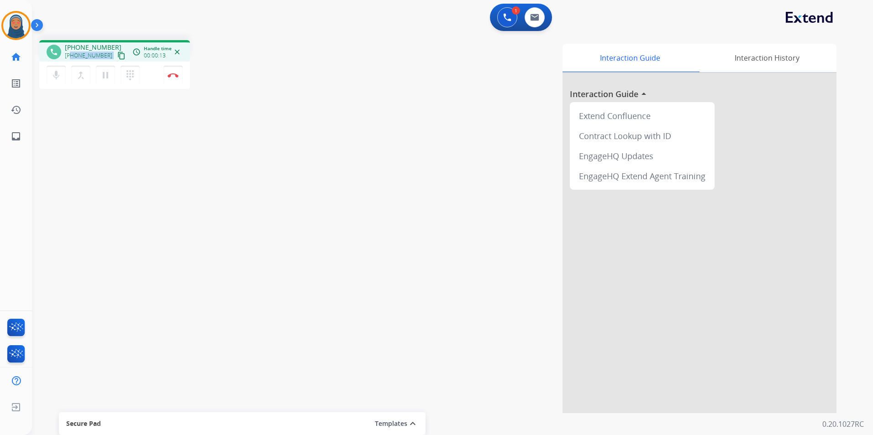
drag, startPoint x: 105, startPoint y: 56, endPoint x: 71, endPoint y: 57, distance: 33.8
click at [71, 57] on div "+15098794420 content_copy" at bounding box center [96, 55] width 62 height 11
copy div "5098794420 content_copy access_time Call metrics Queue 00:10 Hold 00:00 Talk 00…"
click at [178, 78] on button "Disconnect" at bounding box center [172, 75] width 19 height 19
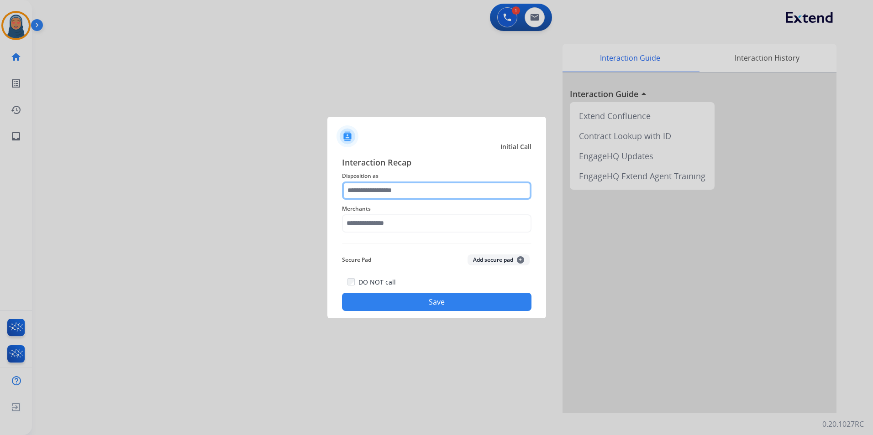
click at [380, 194] on input "text" at bounding box center [436, 191] width 189 height 18
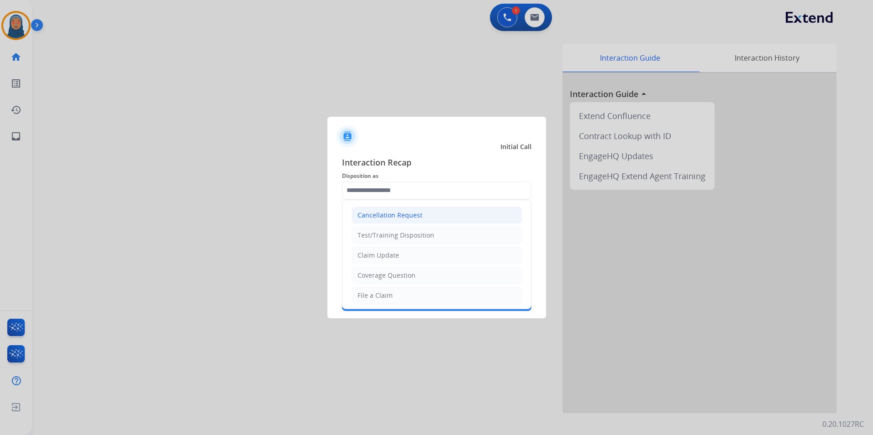
click at [400, 215] on div "Cancellation Request" at bounding box center [389, 215] width 65 height 9
type input "**********"
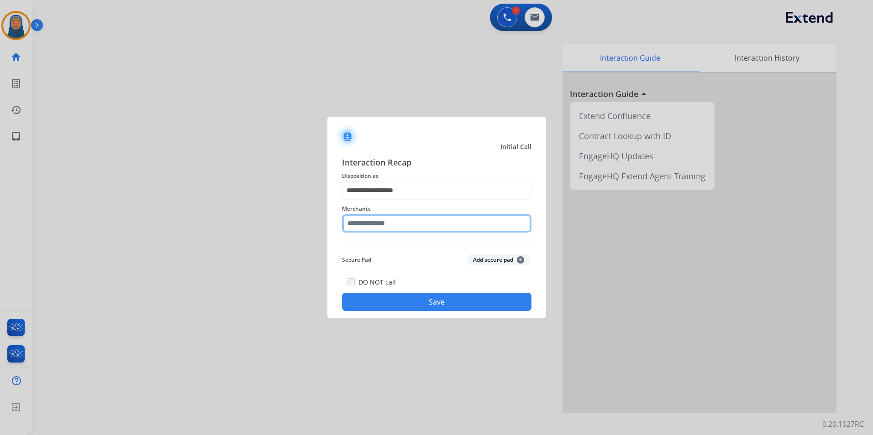
click at [394, 225] on input "text" at bounding box center [436, 224] width 189 height 18
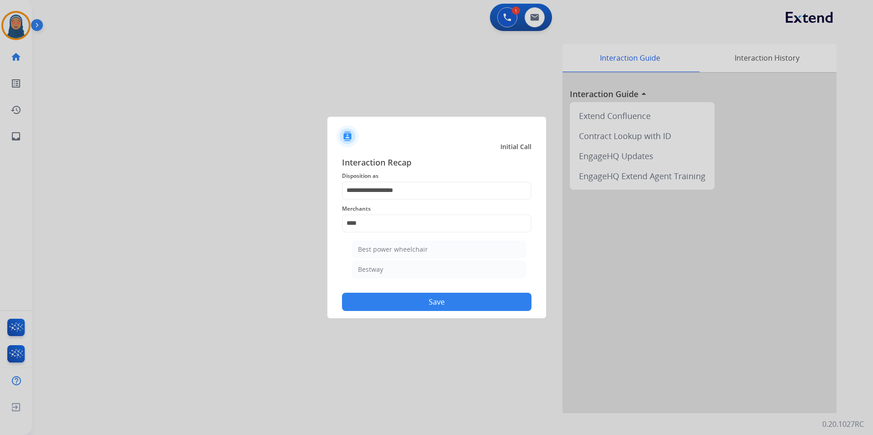
click at [399, 250] on div "Best power wheelchair" at bounding box center [393, 249] width 70 height 9
type input "**********"
click at [414, 306] on button "Save" at bounding box center [436, 302] width 189 height 18
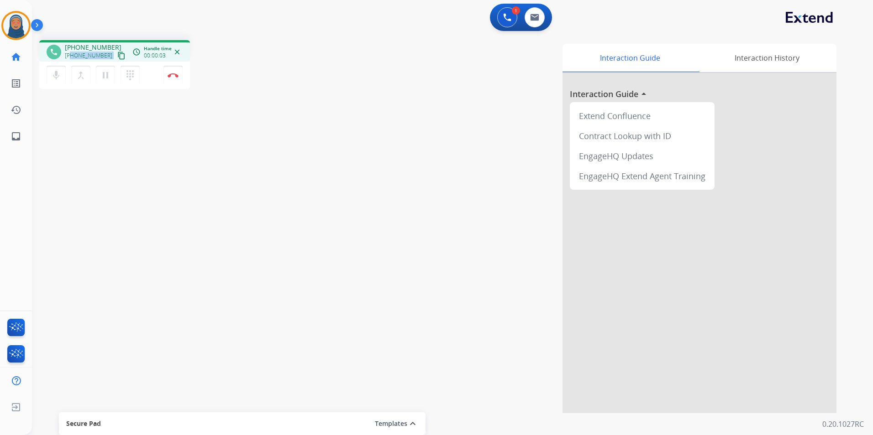
drag, startPoint x: 99, startPoint y: 57, endPoint x: 71, endPoint y: 61, distance: 28.6
click at [71, 61] on div "+14173127966 content_copy" at bounding box center [96, 55] width 62 height 11
copy div "4173127966 content_copy access_time Call metrics Queue 00:09 Hold 00:00 Talk 00…"
click at [172, 78] on button "Disconnect" at bounding box center [172, 75] width 19 height 19
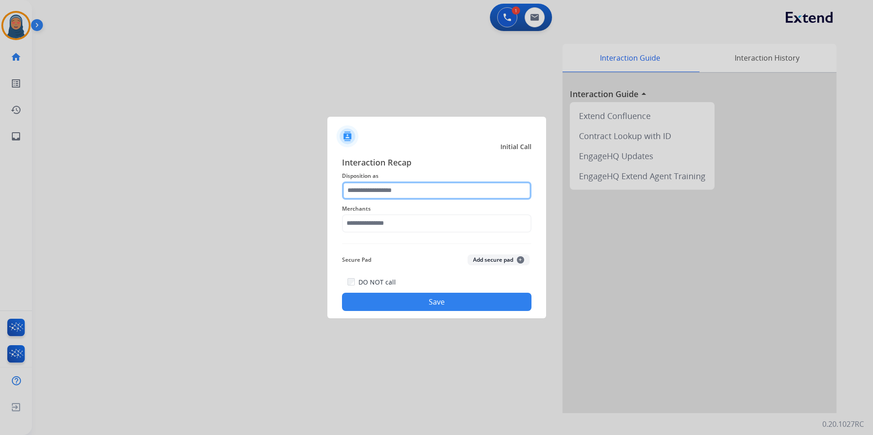
click at [373, 192] on input "text" at bounding box center [436, 191] width 189 height 18
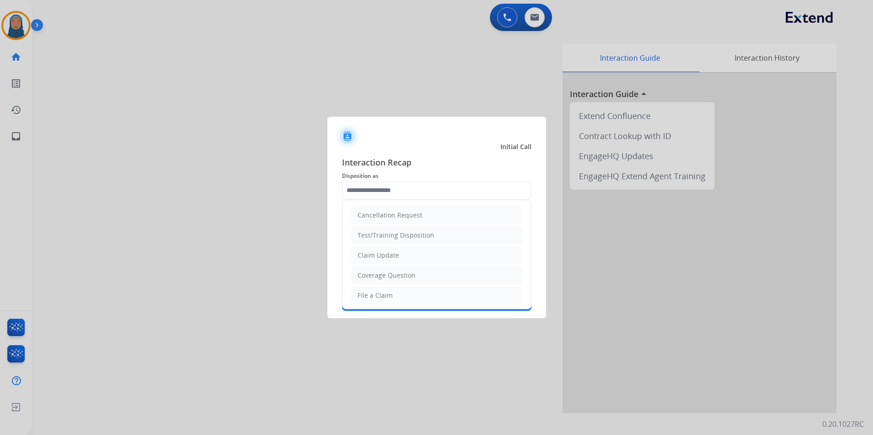
drag, startPoint x: 388, startPoint y: 254, endPoint x: 395, endPoint y: 223, distance: 31.3
click at [388, 251] on div "Claim Update" at bounding box center [378, 255] width 42 height 9
type input "**********"
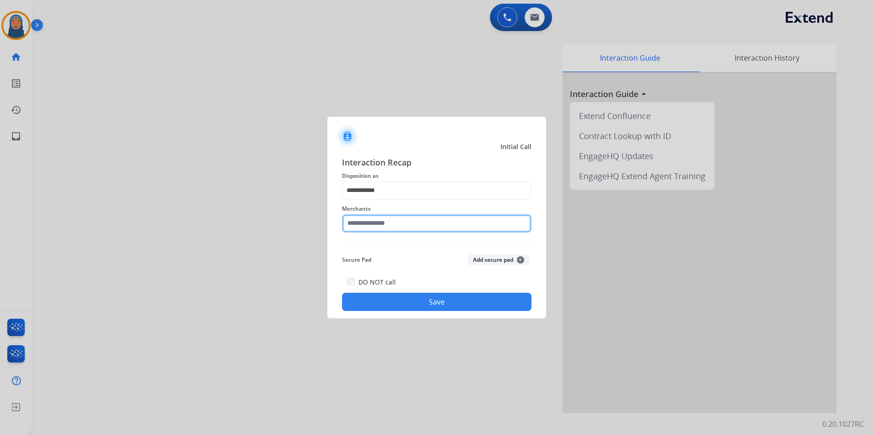
click at [387, 224] on input "text" at bounding box center [436, 224] width 189 height 18
type input "*"
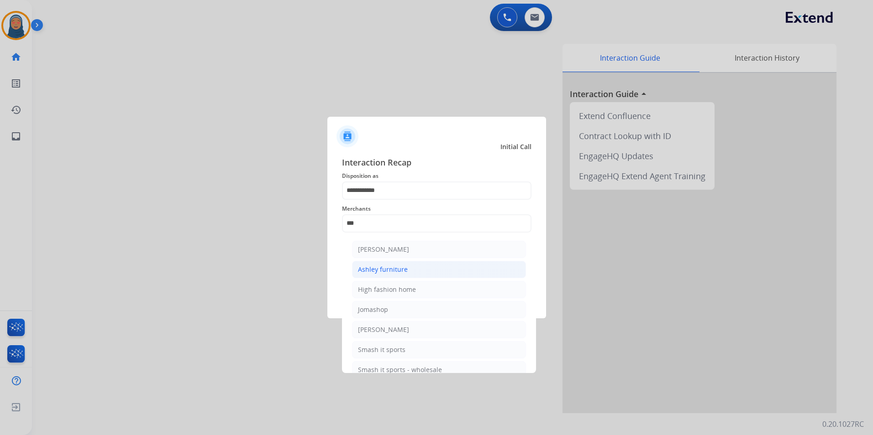
click at [414, 270] on li "Ashley furniture" at bounding box center [439, 269] width 174 height 17
type input "**********"
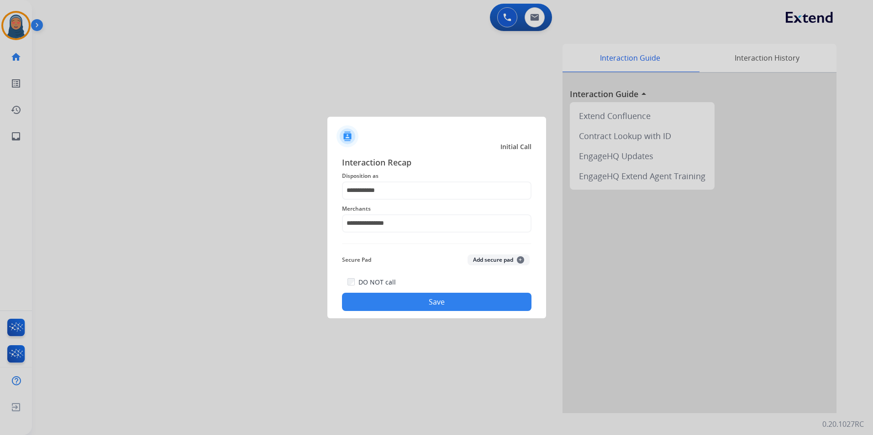
click at [415, 305] on button "Save" at bounding box center [436, 302] width 189 height 18
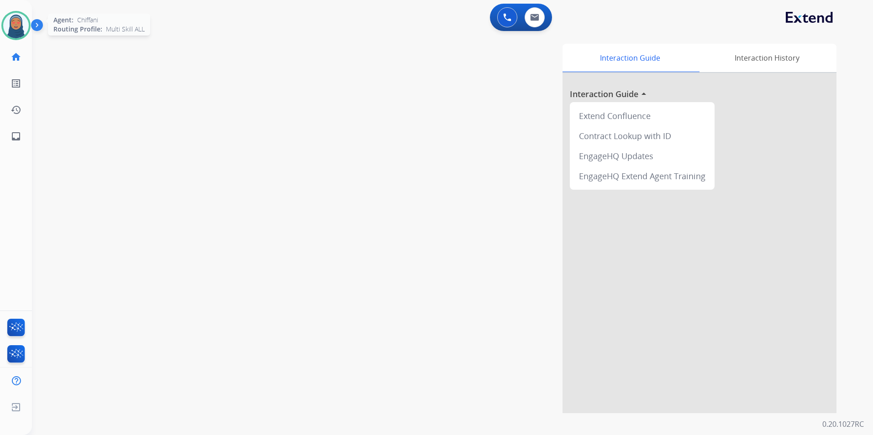
click at [17, 28] on img at bounding box center [16, 26] width 26 height 26
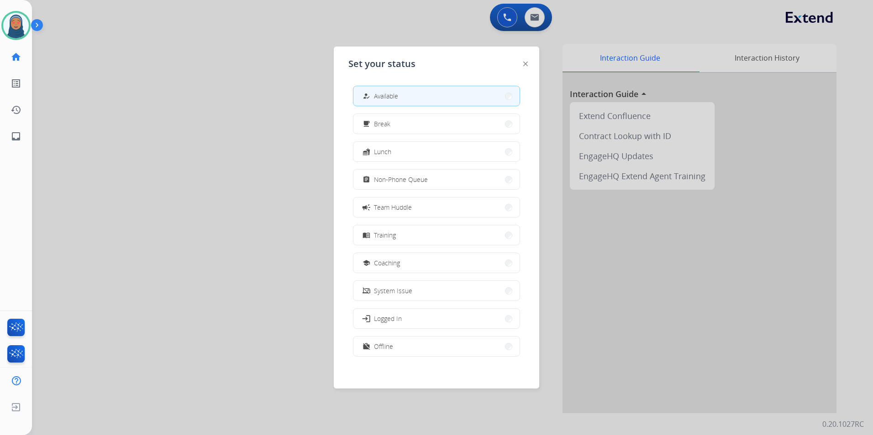
click at [424, 209] on button "campaign Team Huddle" at bounding box center [436, 208] width 166 height 20
